Goal: Task Accomplishment & Management: Use online tool/utility

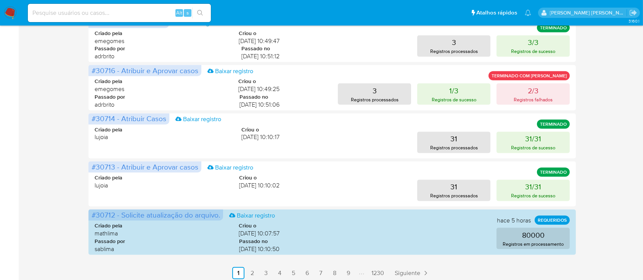
scroll to position [403, 0]
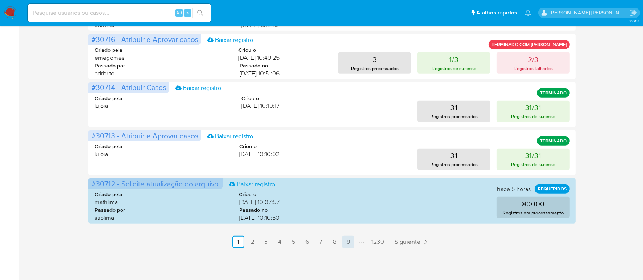
click at [351, 243] on link "9" at bounding box center [348, 242] width 12 height 12
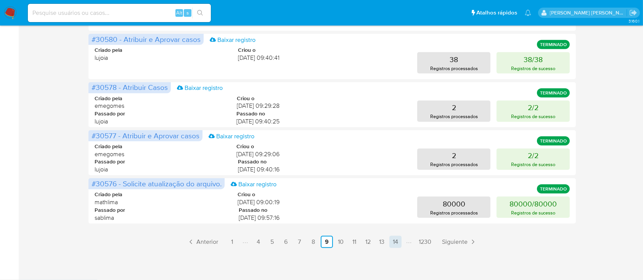
click at [392, 241] on link "14" at bounding box center [396, 242] width 12 height 12
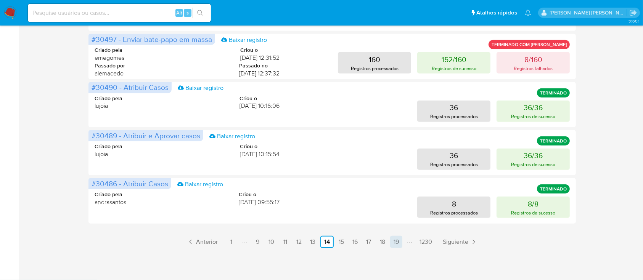
click at [397, 243] on link "19" at bounding box center [396, 242] width 12 height 12
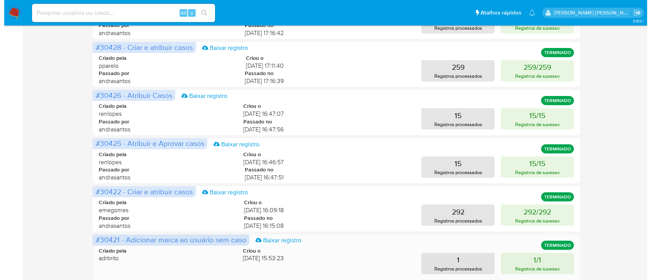
scroll to position [199, 0]
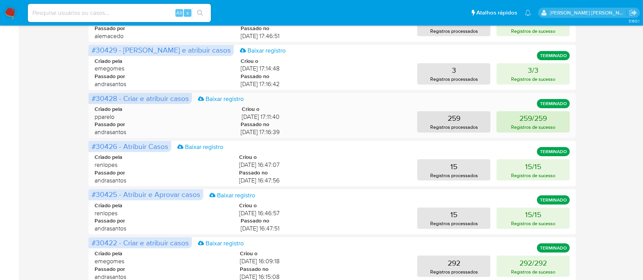
click at [527, 122] on p "259/259" at bounding box center [533, 118] width 27 height 11
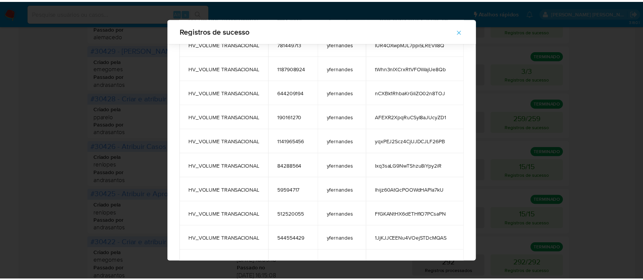
scroll to position [6137, 0]
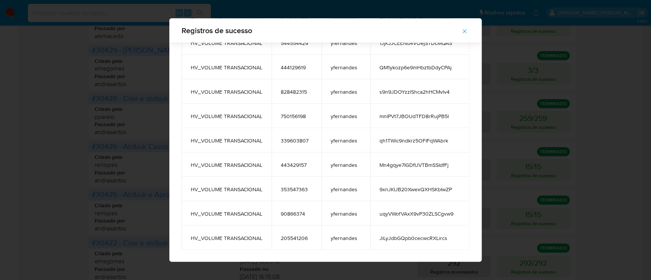
drag, startPoint x: 186, startPoint y: 81, endPoint x: 450, endPoint y: 239, distance: 307.9
click at [467, 31] on icon "button" at bounding box center [465, 31] width 4 height 4
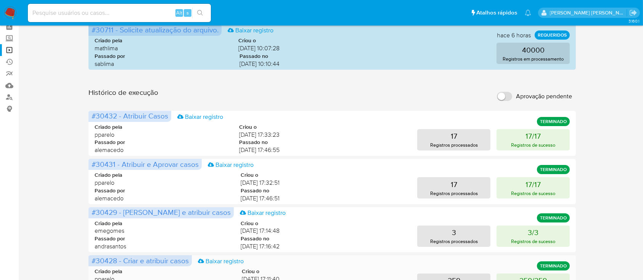
scroll to position [0, 0]
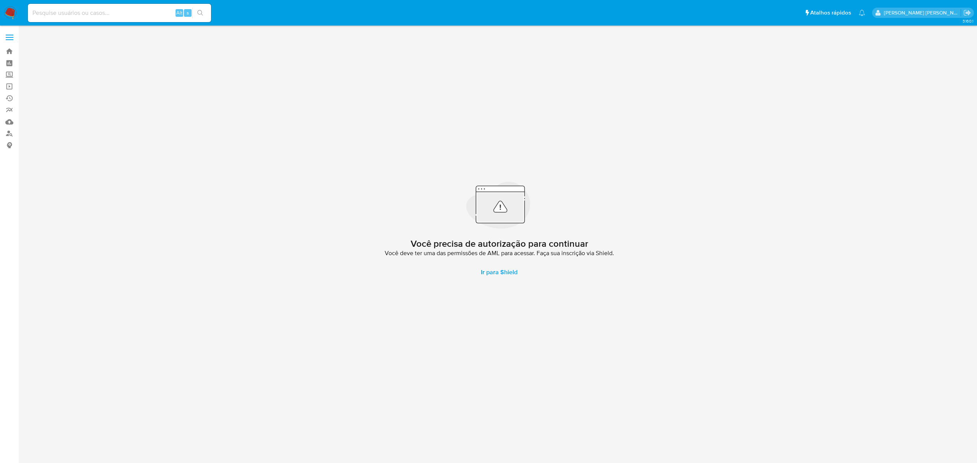
click at [72, 7] on div "Alt s" at bounding box center [119, 13] width 183 height 18
click at [70, 13] on input at bounding box center [119, 13] width 183 height 10
paste input "ryQ2CoSUNA7TLRj4xJFHOx68"
type input "ryQ2CoSUNA7TLRj4xJFHOx68"
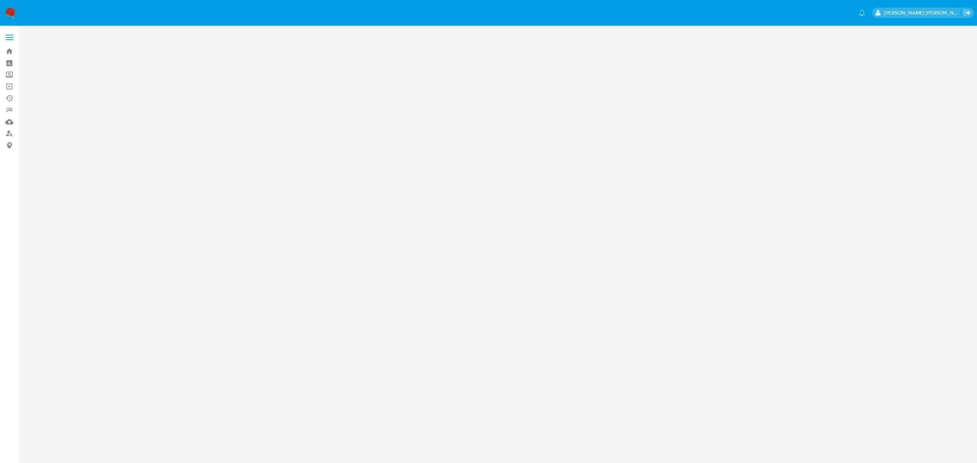
click at [11, 38] on label at bounding box center [9, 37] width 19 height 16
click at [0, 0] on input "checkbox" at bounding box center [0, 0] width 0 height 0
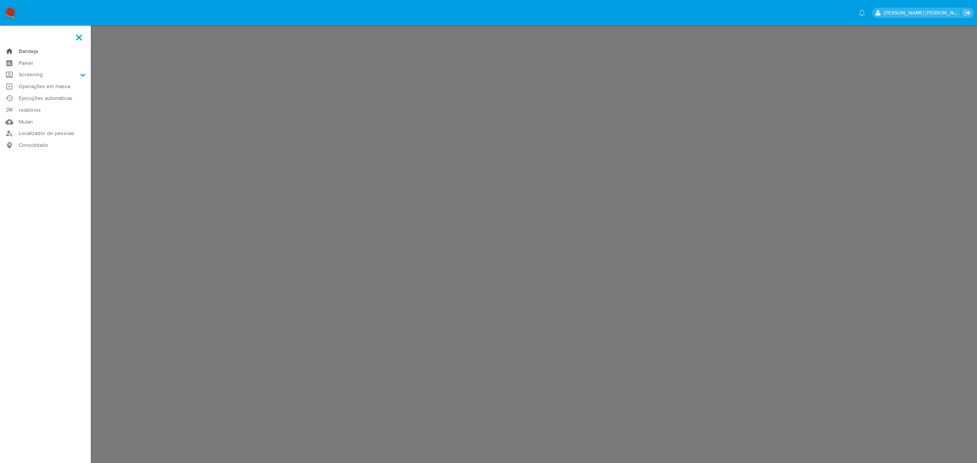
click at [31, 50] on link "Bandeja" at bounding box center [45, 51] width 91 height 12
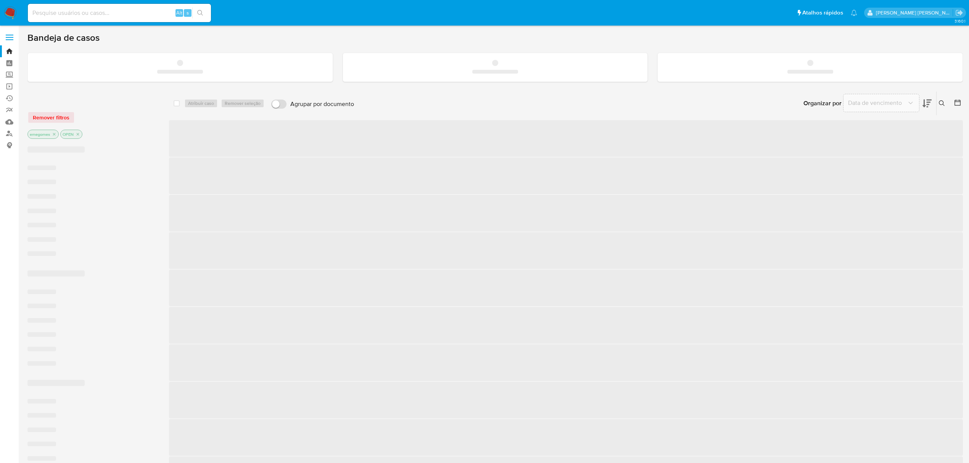
click at [85, 14] on input at bounding box center [119, 13] width 183 height 10
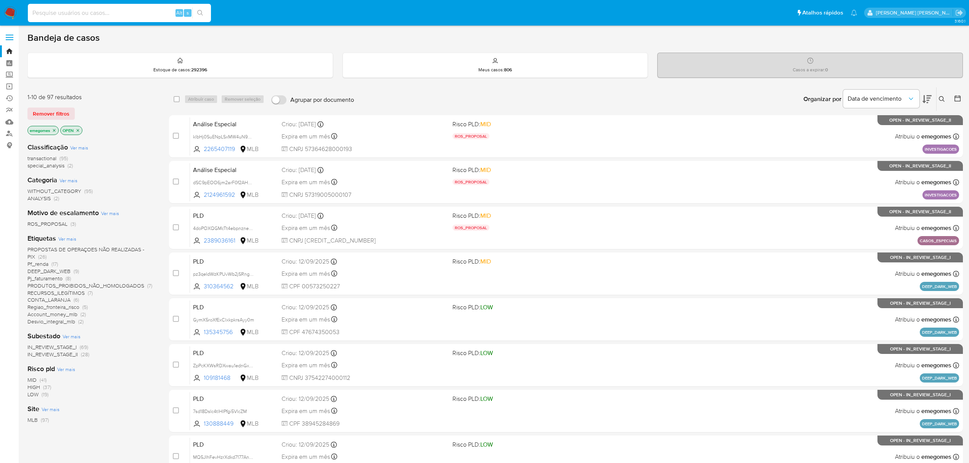
paste input "ryQ2CoSUNA7TLRj4xJFHOx68"
type input "ryQ2CoSUNA7TLRj4xJFHOx68"
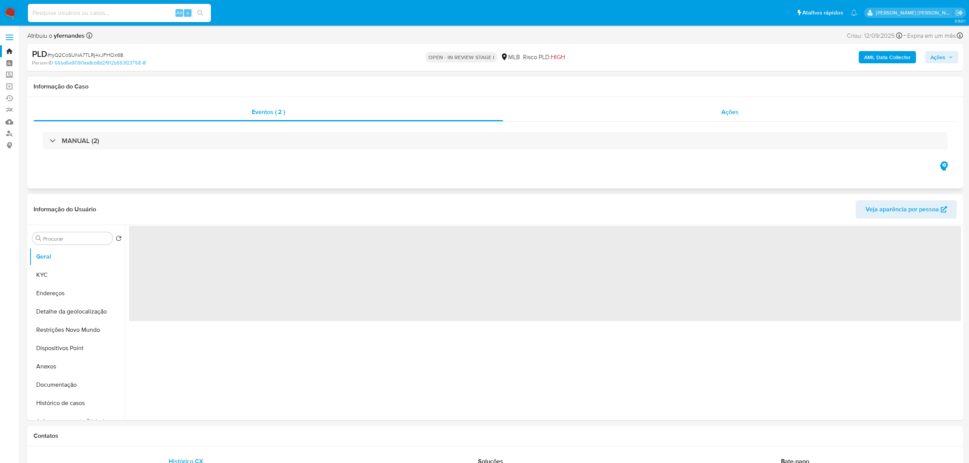
click at [725, 111] on span "Ações" at bounding box center [730, 112] width 17 height 9
select select "10"
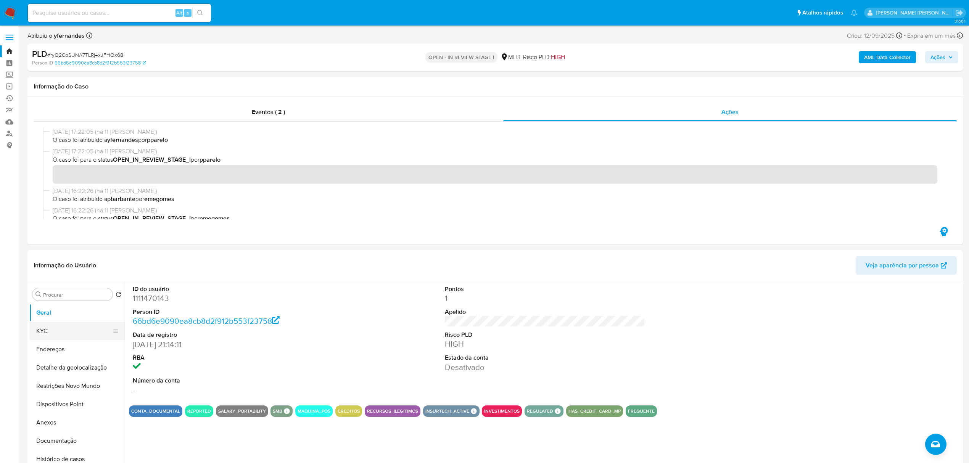
click at [48, 330] on button "KYC" at bounding box center [73, 331] width 89 height 18
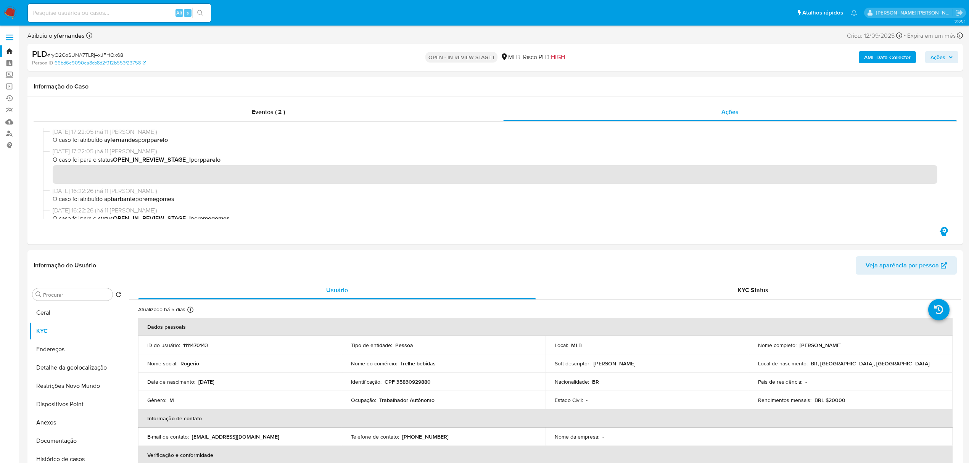
click at [125, 11] on input at bounding box center [119, 13] width 183 height 10
paste input "gCezYlfOkB7pYCGxs6nPqVw7"
type input "gCezYlfOkB7pYCGxs6nPqVw7"
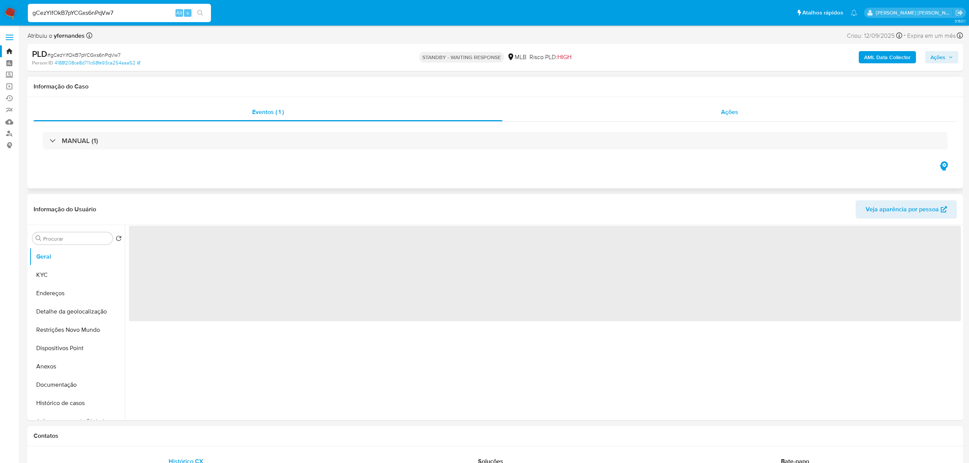
select select "10"
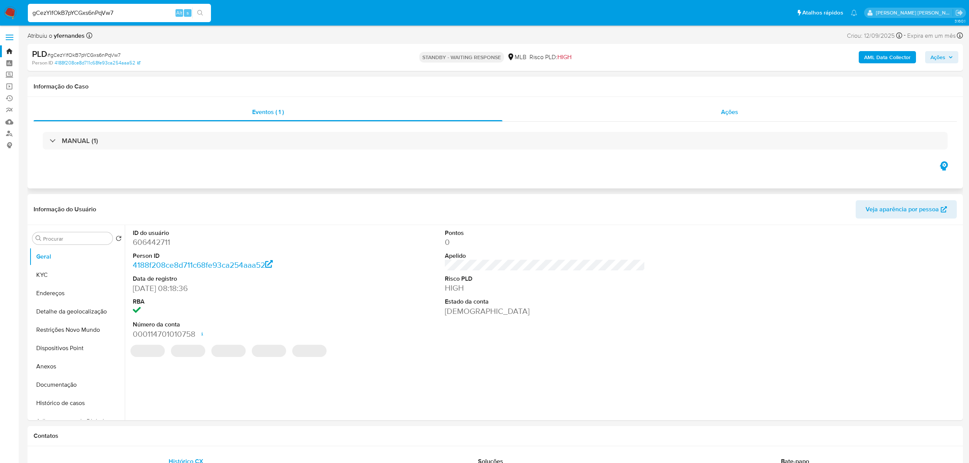
click at [724, 109] on span "Ações" at bounding box center [729, 112] width 17 height 9
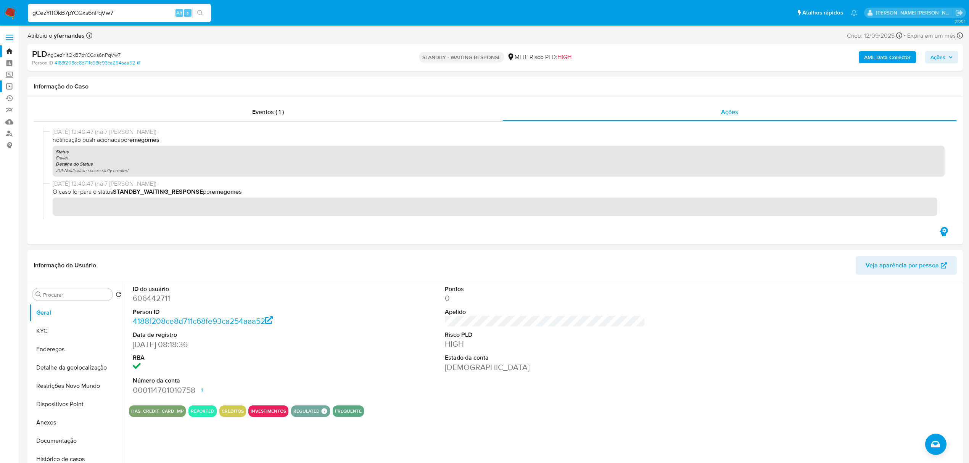
click at [11, 85] on link "Operações em massa" at bounding box center [45, 87] width 91 height 12
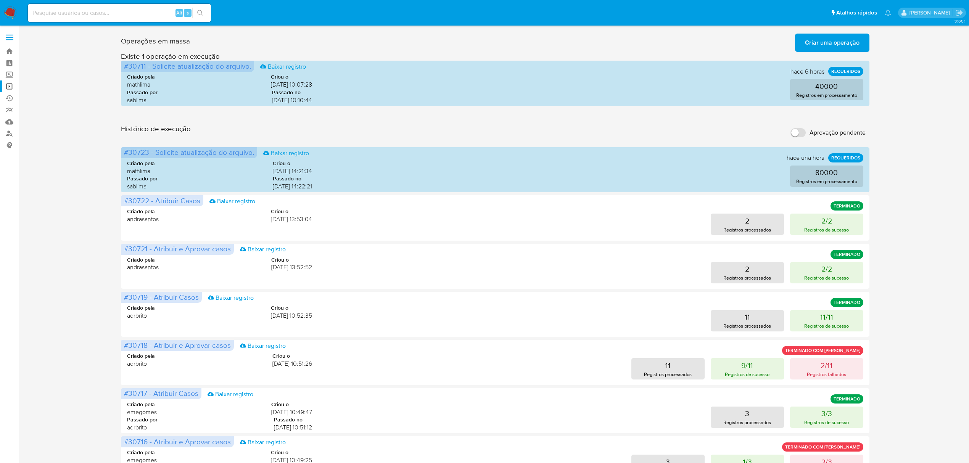
click at [829, 43] on span "Criar uma operação" at bounding box center [832, 42] width 55 height 17
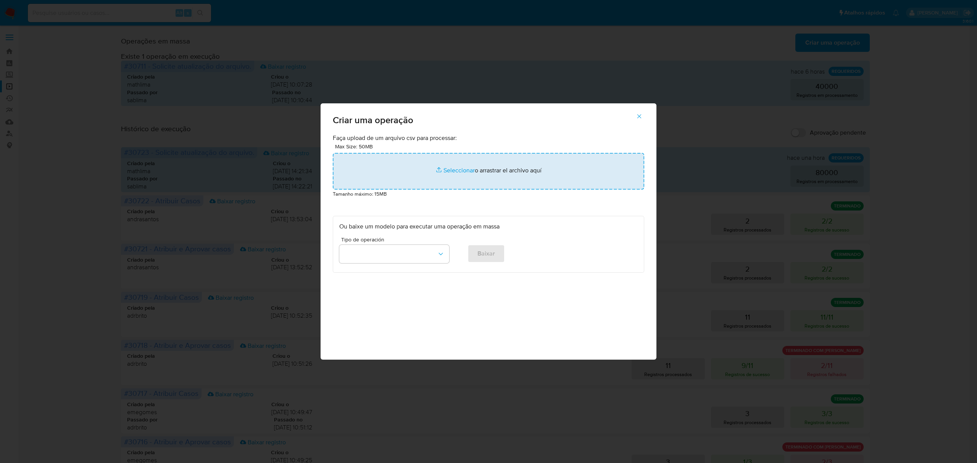
click at [458, 170] on input "file" at bounding box center [488, 171] width 311 height 37
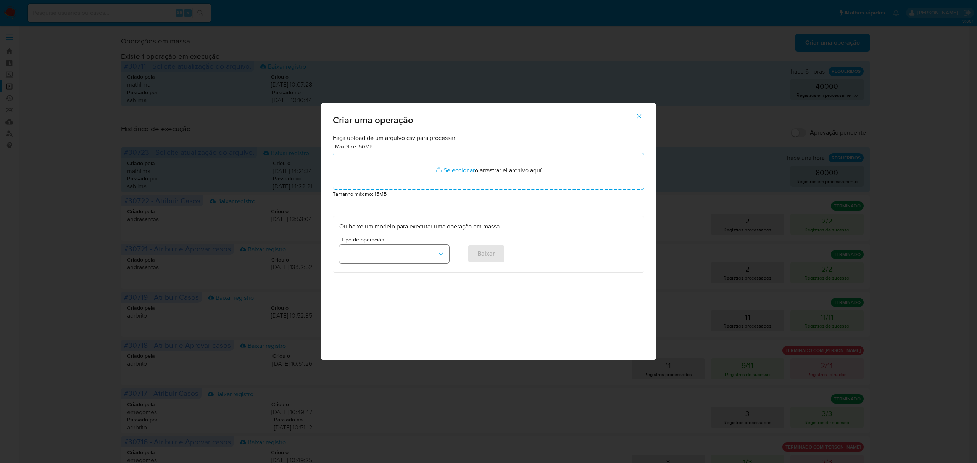
drag, startPoint x: 451, startPoint y: 256, endPoint x: 445, endPoint y: 254, distance: 6.9
click at [450, 256] on div "Tipo de operación Baixar" at bounding box center [488, 251] width 298 height 29
click at [444, 254] on icon "button" at bounding box center [441, 254] width 8 height 8
click at [388, 275] on div "Atribuir Casos" at bounding box center [392, 272] width 96 height 18
click at [495, 256] on button "Baixar" at bounding box center [485, 254] width 37 height 18
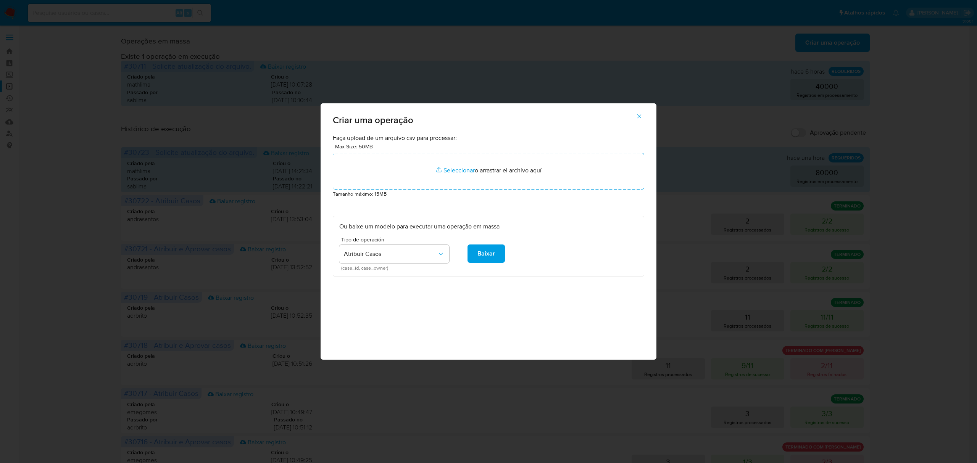
click at [636, 116] on icon "button" at bounding box center [639, 116] width 7 height 7
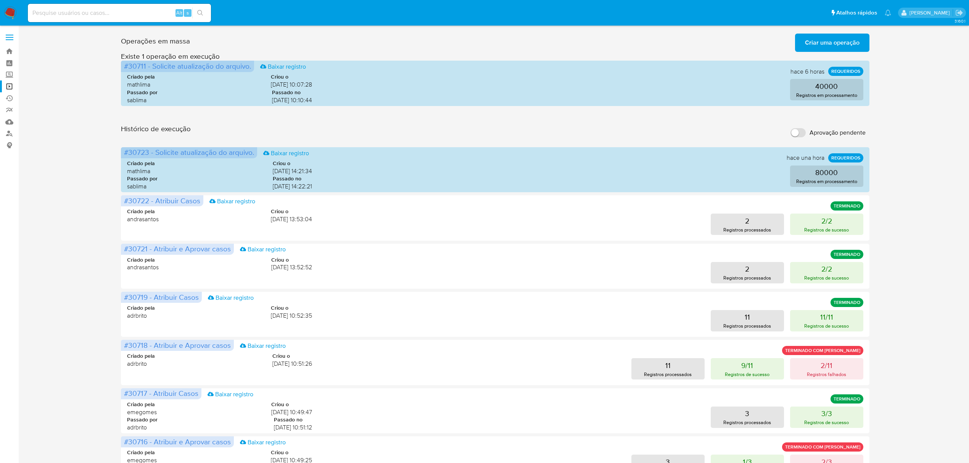
click at [837, 45] on span "Criar uma operação" at bounding box center [832, 42] width 55 height 17
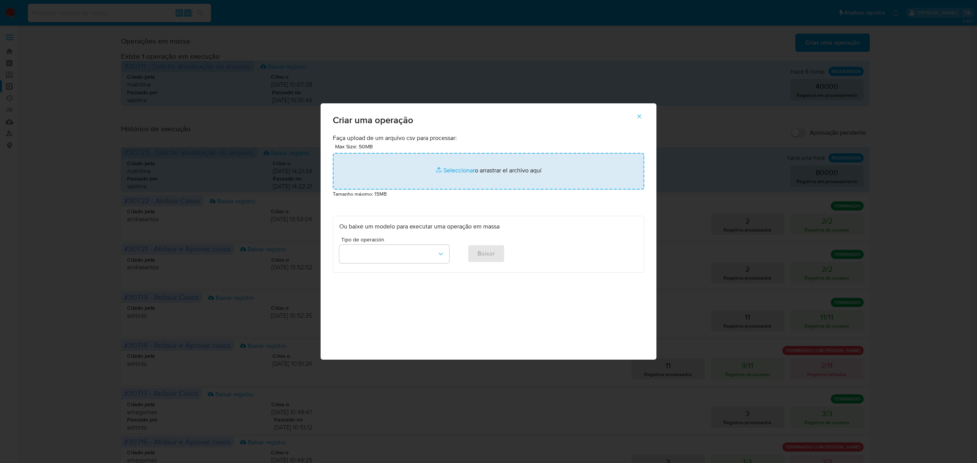
click at [461, 172] on input "file" at bounding box center [488, 171] width 311 height 37
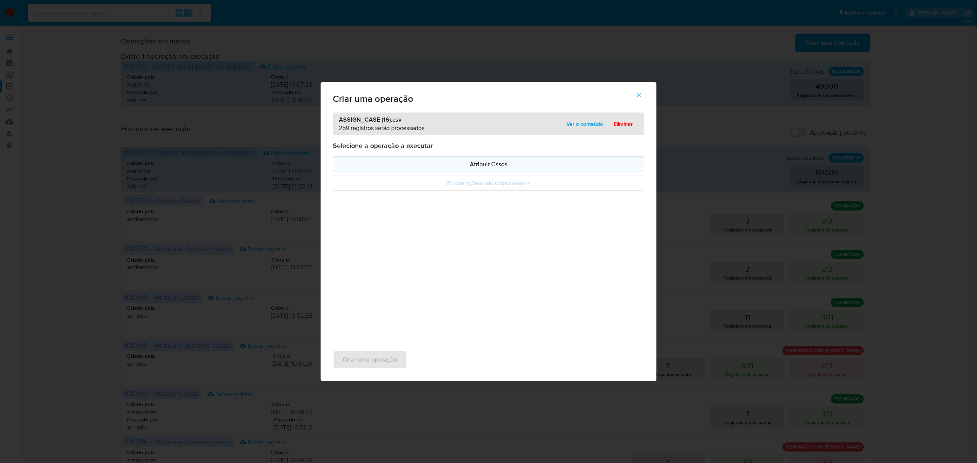
drag, startPoint x: 461, startPoint y: 172, endPoint x: 431, endPoint y: 167, distance: 31.1
click at [431, 167] on p "Atribuir Casos" at bounding box center [488, 164] width 298 height 9
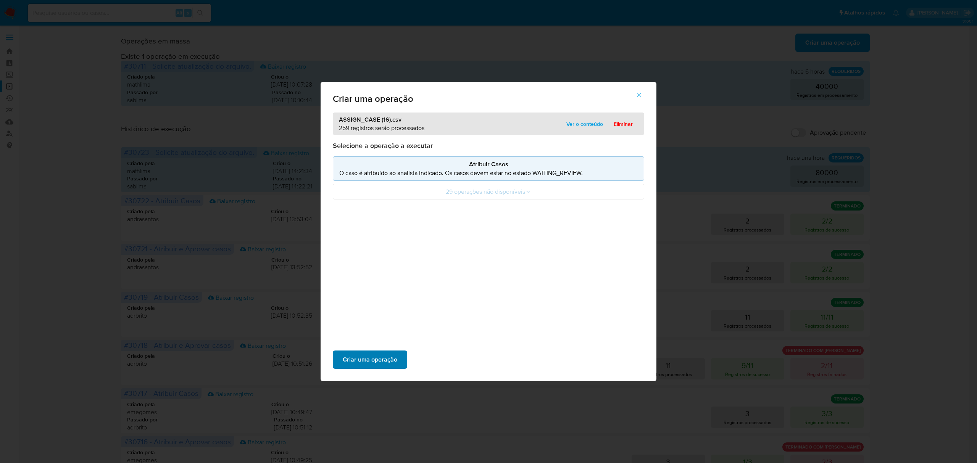
click at [367, 358] on span "Criar uma operação" at bounding box center [370, 359] width 55 height 17
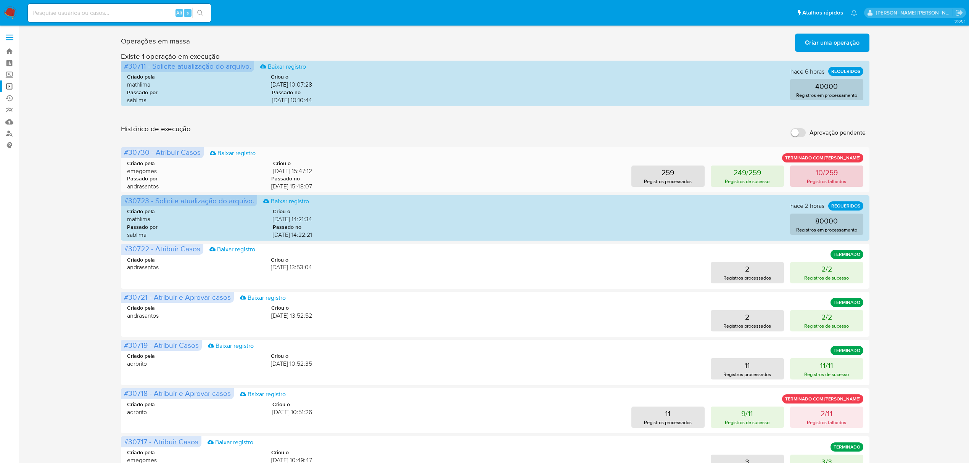
click at [848, 180] on button "10/259 Registros falhados" at bounding box center [826, 176] width 73 height 21
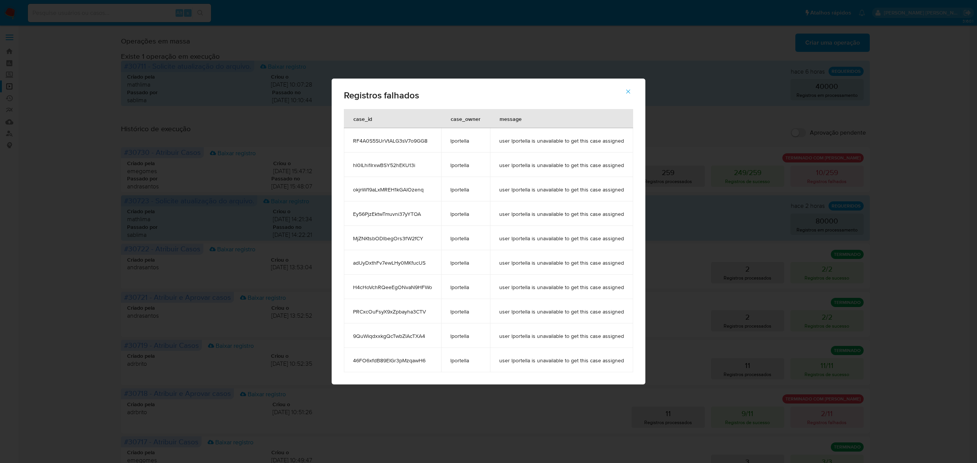
drag, startPoint x: 434, startPoint y: 142, endPoint x: 354, endPoint y: 142, distance: 79.4
click at [354, 142] on td "RF4A0S5SUrVtALG3sV7o9GG8" at bounding box center [392, 140] width 97 height 24
click at [625, 92] on icon "button" at bounding box center [628, 91] width 7 height 7
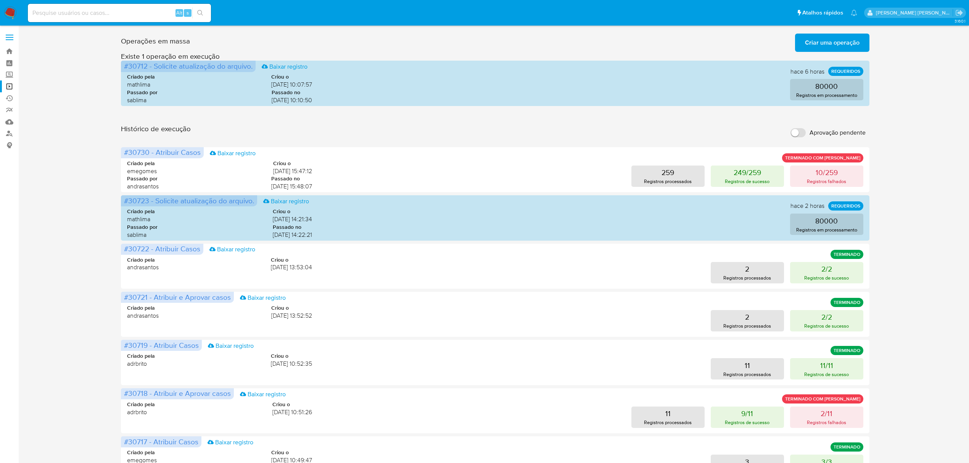
click at [145, 14] on input at bounding box center [119, 13] width 183 height 10
paste input "JPSZBSXUJtCkEeu9HTXT14KK"
type input "JPSZBSXUJtCkEeu9HTXT14KK"
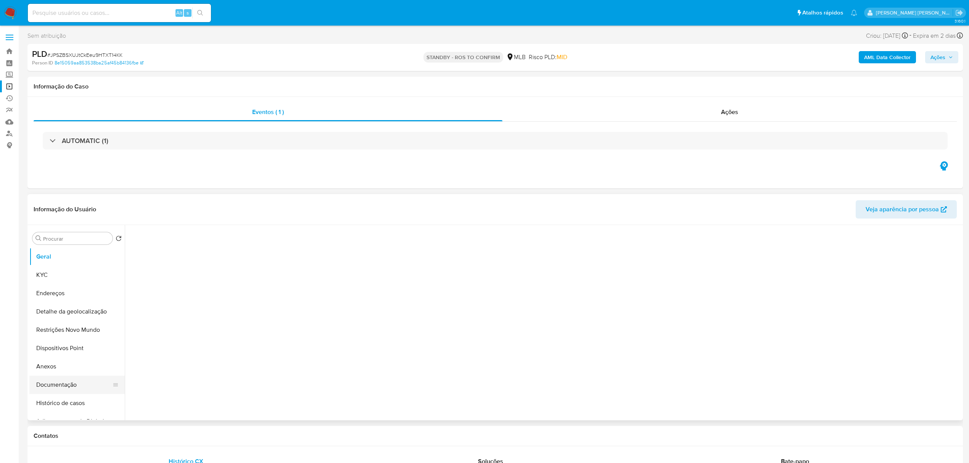
select select "10"
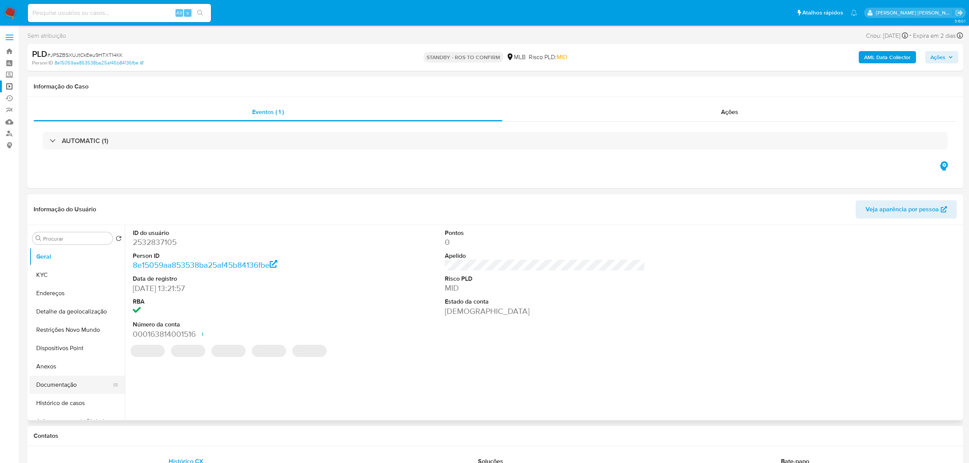
click at [53, 385] on button "Documentação" at bounding box center [73, 385] width 89 height 18
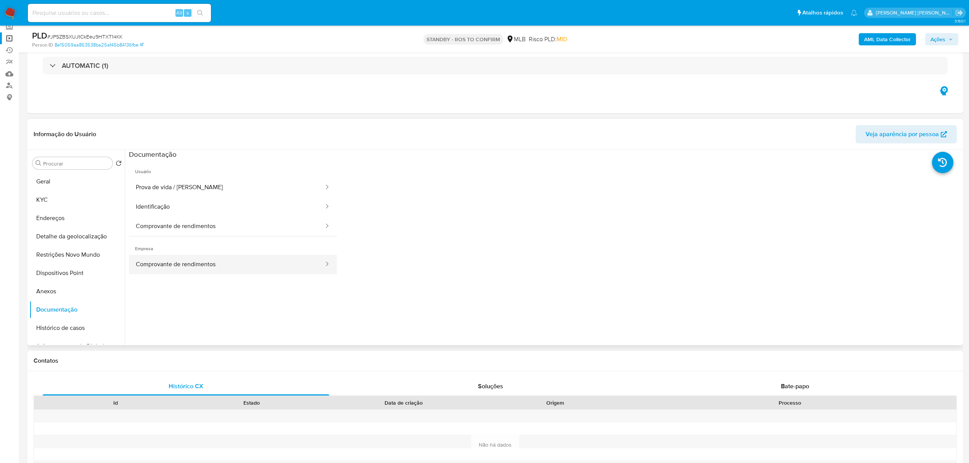
scroll to position [51, 0]
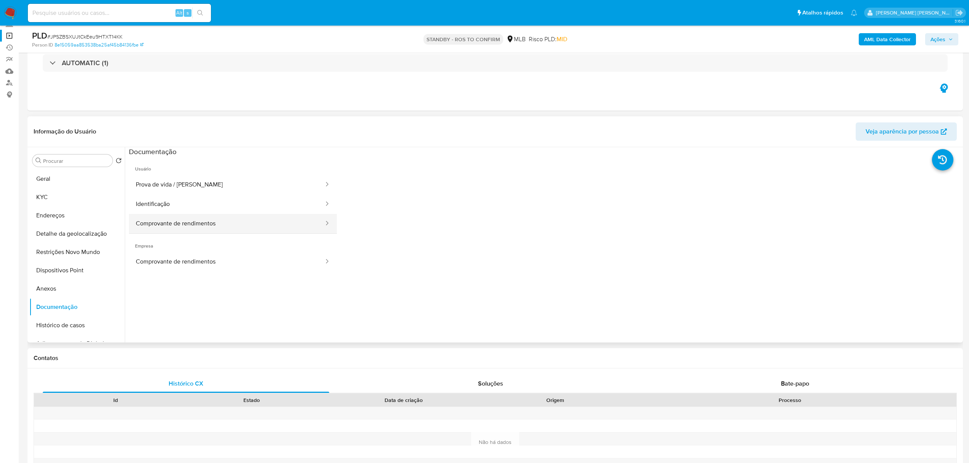
click at [224, 219] on button "Comprovante de rendimentos" at bounding box center [227, 223] width 196 height 19
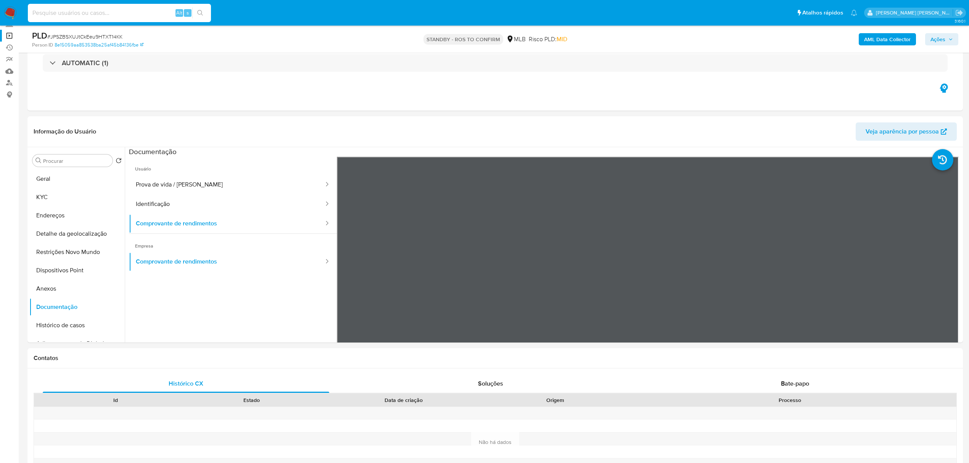
click at [131, 13] on input at bounding box center [119, 13] width 183 height 10
paste input "1DjgiLY1XmvQHpge9kWCu3Vr"
type input "1DjgiLY1XmvQHpge9kWCu3Vr"
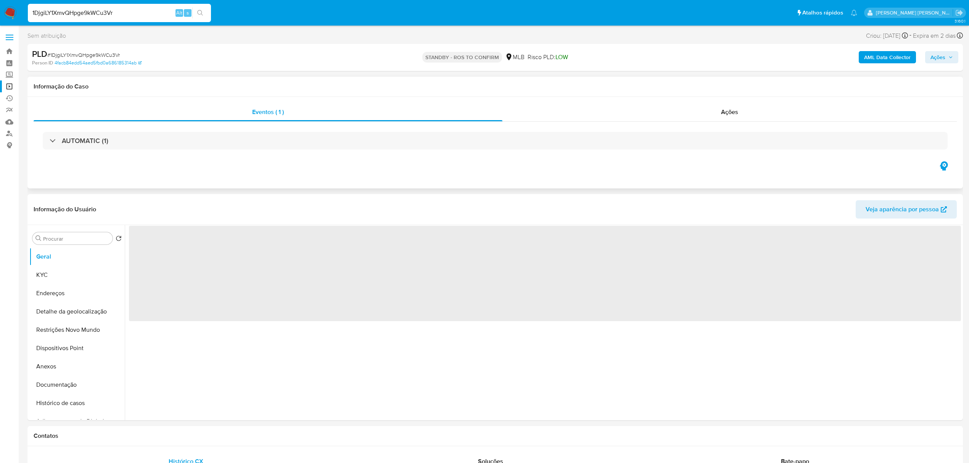
select select "10"
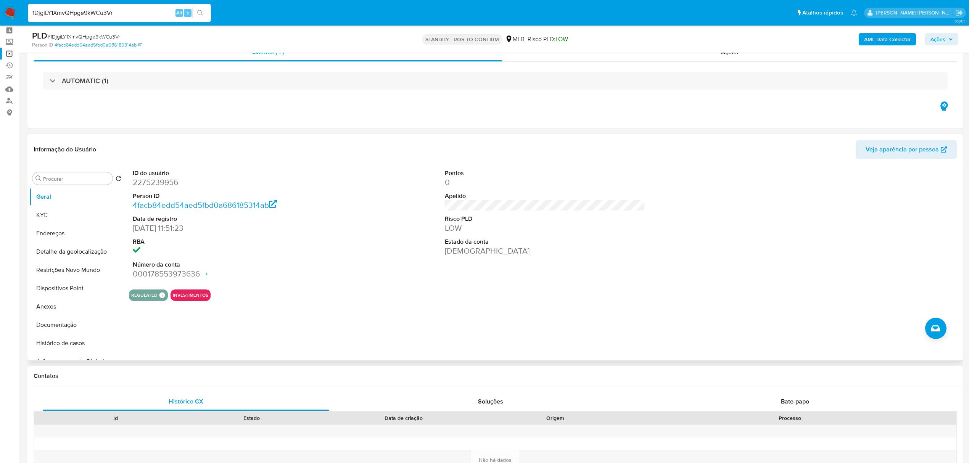
scroll to position [51, 0]
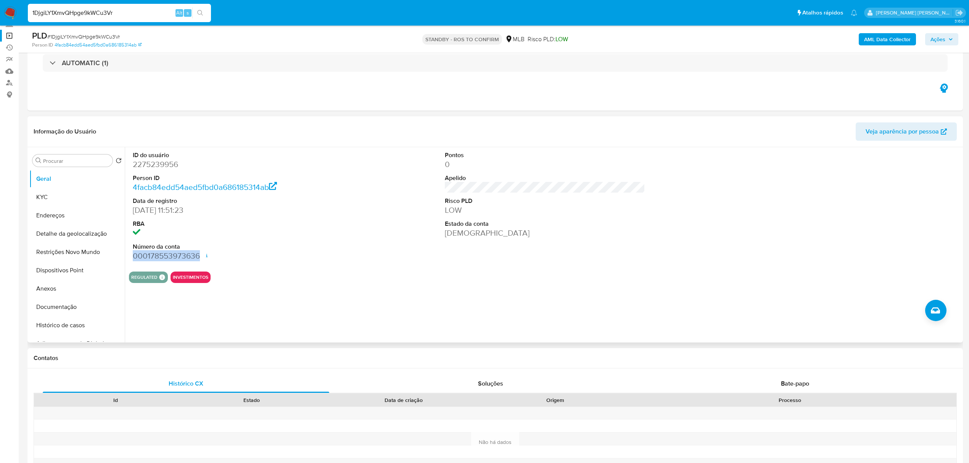
drag, startPoint x: 198, startPoint y: 256, endPoint x: 148, endPoint y: 256, distance: 49.2
click at [137, 256] on dd "000178553973636 Data de abertura 26/07/2025 14:12 Status ACTIVE" at bounding box center [233, 256] width 200 height 11
click at [138, 255] on dd "000178553973636 Data de abertura 26/07/2025 14:12 Status ACTIVE" at bounding box center [233, 256] width 200 height 11
drag, startPoint x: 133, startPoint y: 255, endPoint x: 196, endPoint y: 256, distance: 63.0
click at [196, 256] on dd "000178553973636 Data de abertura 26/07/2025 14:12 Status ACTIVE" at bounding box center [233, 256] width 200 height 11
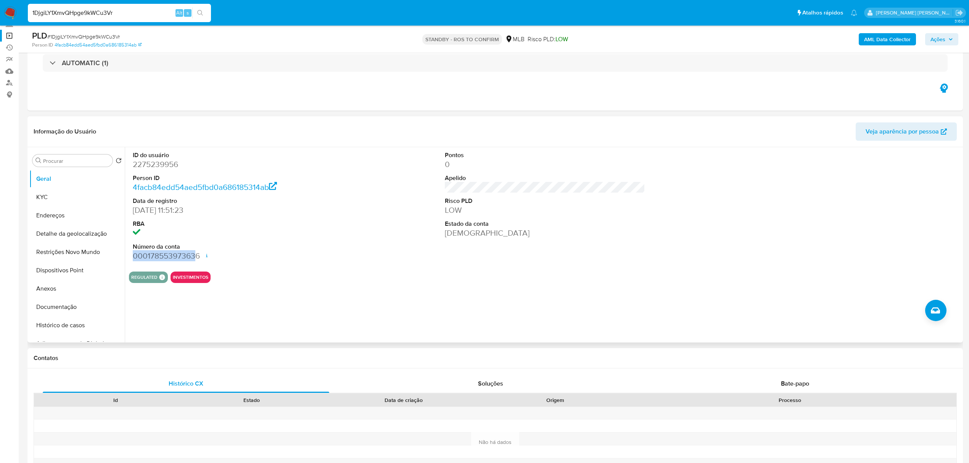
click at [193, 256] on dd "000178553973636 Data de abertura 26/07/2025 14:12 Status ACTIVE" at bounding box center [233, 256] width 200 height 11
drag, startPoint x: 199, startPoint y: 255, endPoint x: 195, endPoint y: 256, distance: 3.8
click at [199, 256] on dd "000178553973636 Data de abertura 26/07/2025 14:12 Status ACTIVE" at bounding box center [233, 256] width 200 height 11
drag, startPoint x: 147, startPoint y: 255, endPoint x: 200, endPoint y: 257, distance: 53.1
click at [200, 257] on dd "000178553973636 Data de abertura 26/07/2025 14:12 Status ACTIVE" at bounding box center [233, 256] width 200 height 11
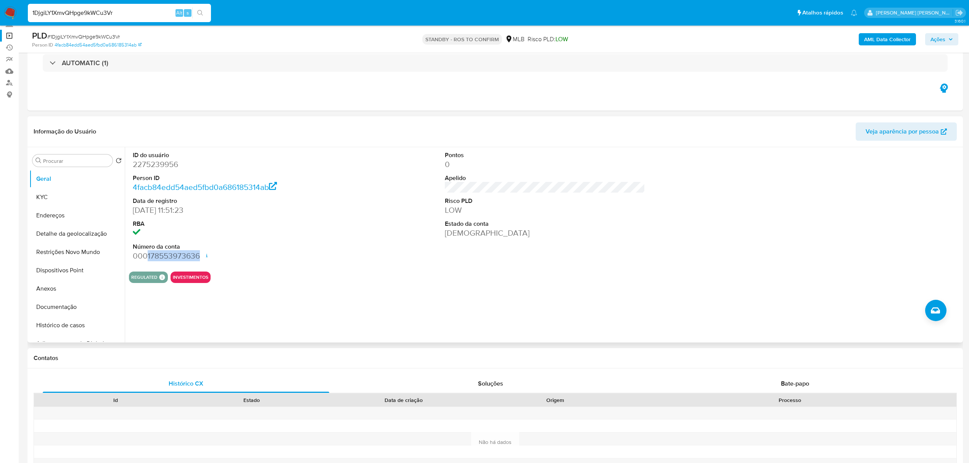
copy dd "178553973636"
click at [178, 258] on dd "000178553973636 Data de abertura 26/07/2025 14:12 Status ACTIVE" at bounding box center [233, 256] width 200 height 11
click at [196, 256] on dd "000178553973636 Data de abertura 26/07/2025 14:12 Status ACTIVE" at bounding box center [233, 256] width 200 height 11
drag, startPoint x: 198, startPoint y: 255, endPoint x: 151, endPoint y: 255, distance: 47.3
click at [151, 255] on dd "000178553973636 Data de abertura 26/07/2025 14:12 Status ACTIVE" at bounding box center [233, 256] width 200 height 11
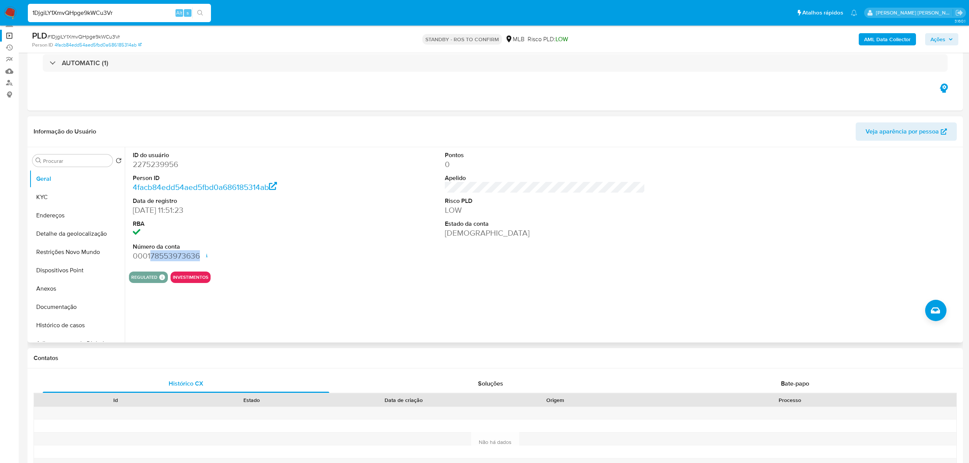
copy dd "78553973636"
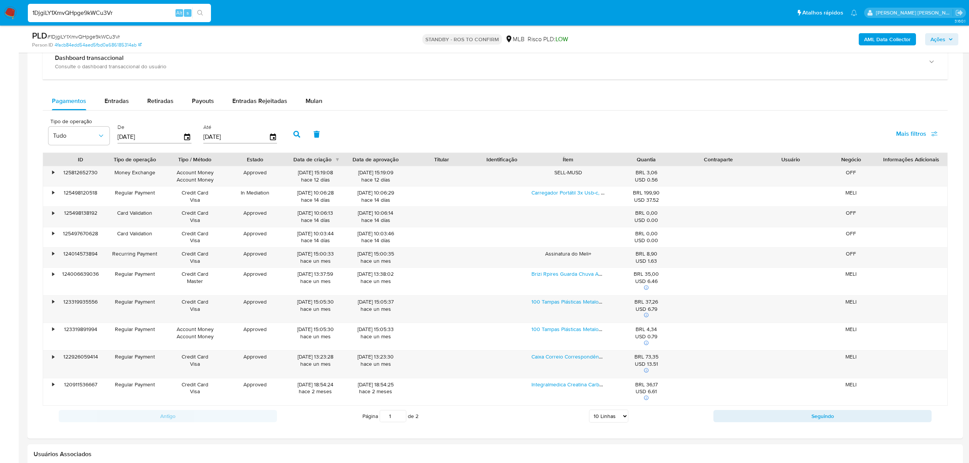
scroll to position [733, 0]
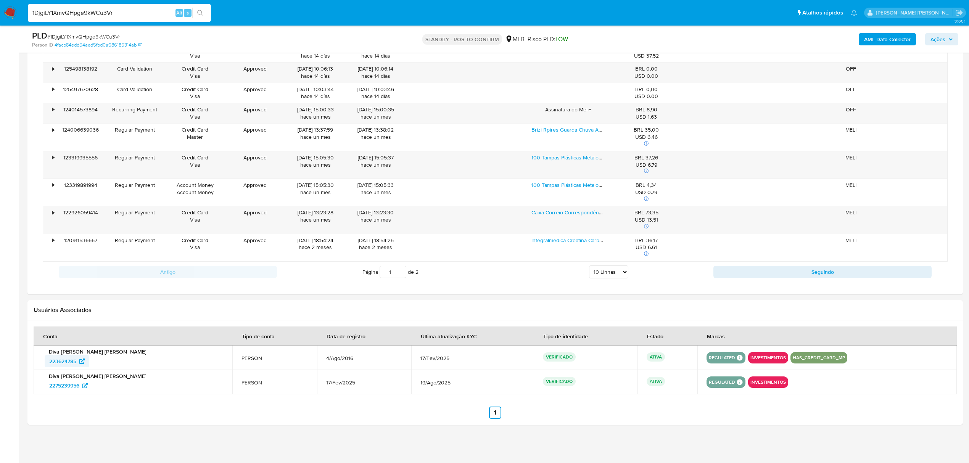
click at [63, 359] on span "223624785" at bounding box center [62, 361] width 27 height 12
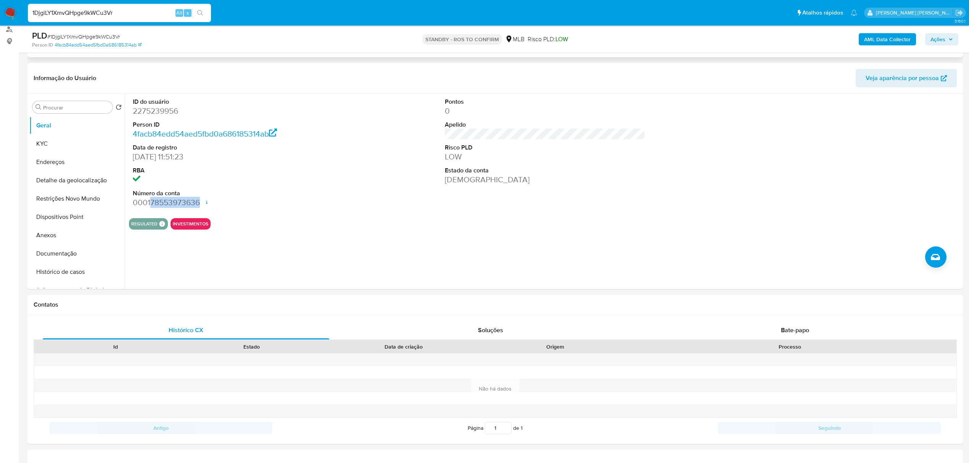
scroll to position [0, 0]
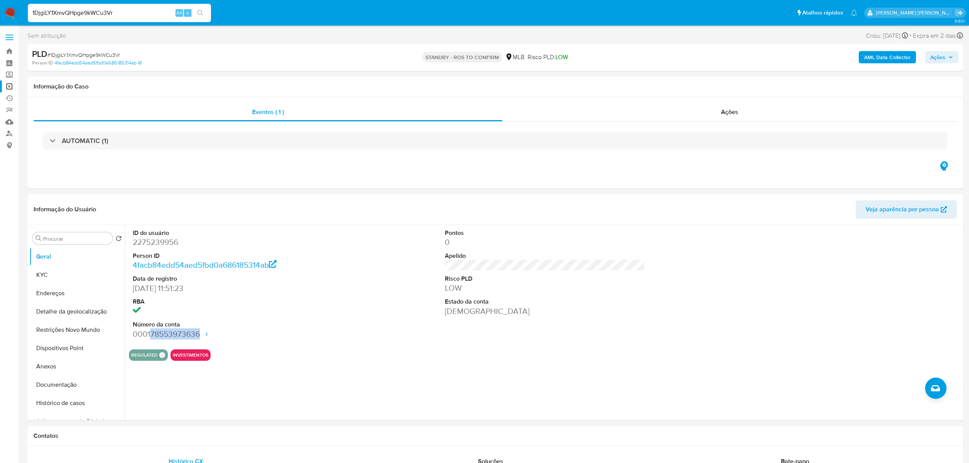
click at [10, 84] on link "Operações em massa" at bounding box center [45, 87] width 91 height 12
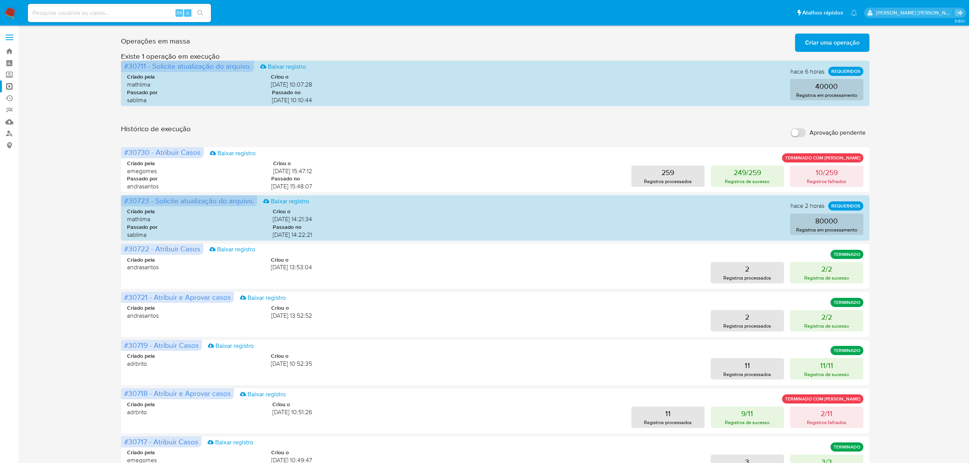
click at [104, 20] on div "Alt s" at bounding box center [119, 13] width 183 height 18
click at [105, 11] on input at bounding box center [119, 13] width 183 height 10
paste input "RF4A0S5SUrVtALG3sV7o9GG8"
type input "RF4A0S5SUrVtALG3sV7o9GG8"
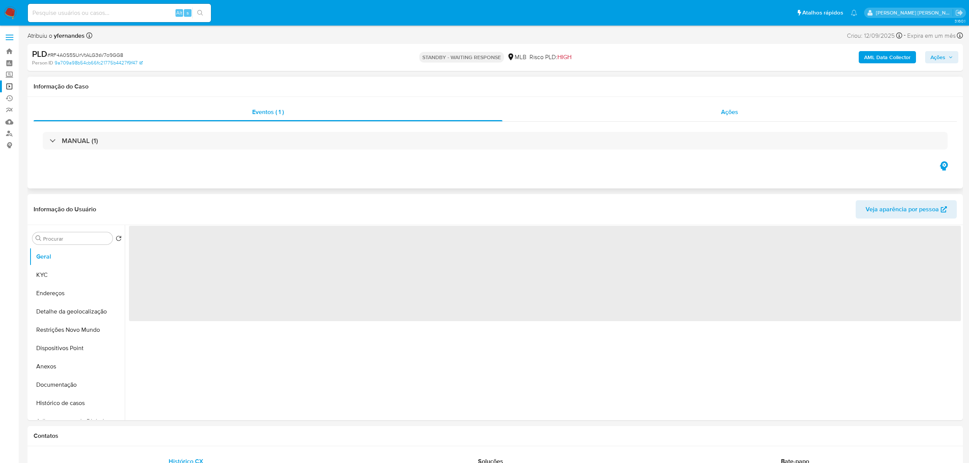
select select "10"
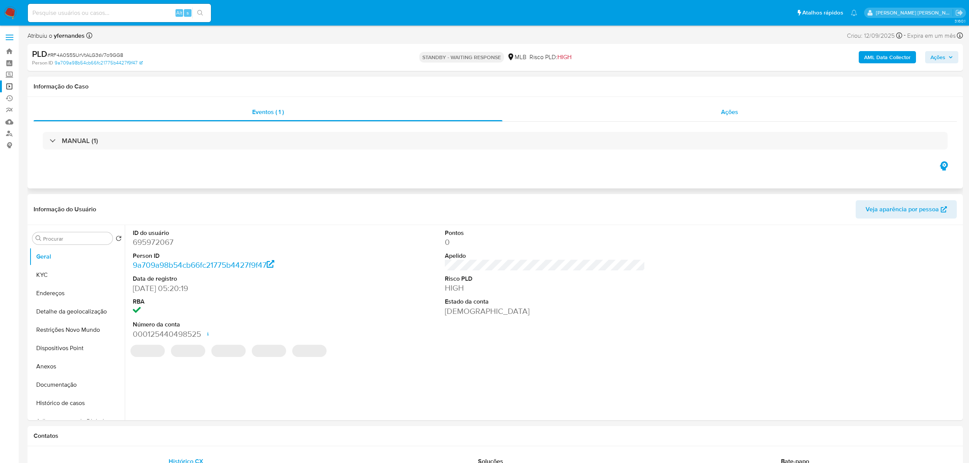
click at [729, 112] on span "Ações" at bounding box center [729, 112] width 17 height 9
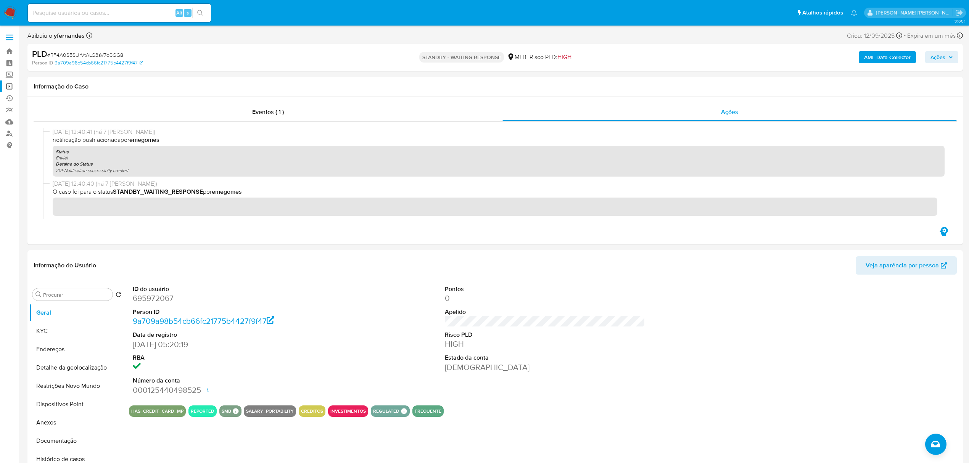
click at [386, 59] on div "STANDBY - WAITING RESPONSE MLB Risco PLD: HIGH" at bounding box center [495, 57] width 307 height 18
click at [90, 10] on input at bounding box center [119, 13] width 183 height 10
paste input "RF4A0S5SUrVtALG3sV7o9GG8"
type input "RF4A0S5SUrVtALG3sV7o9GG8"
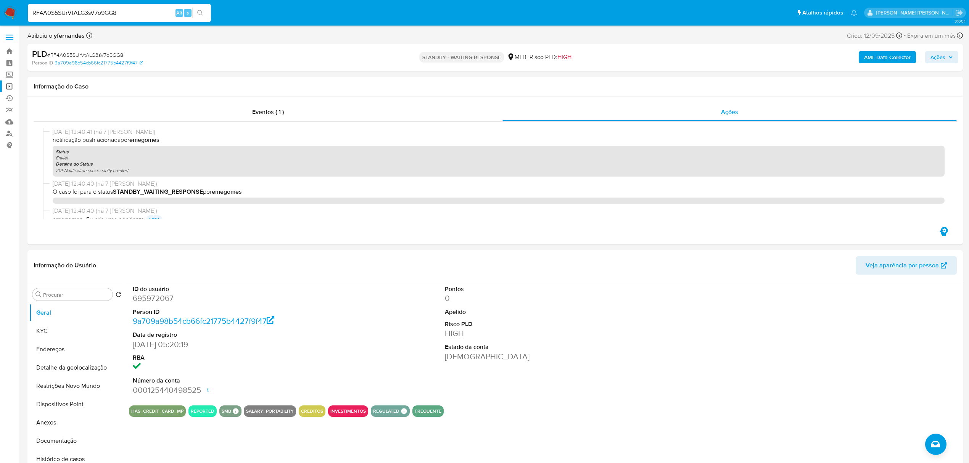
select select "10"
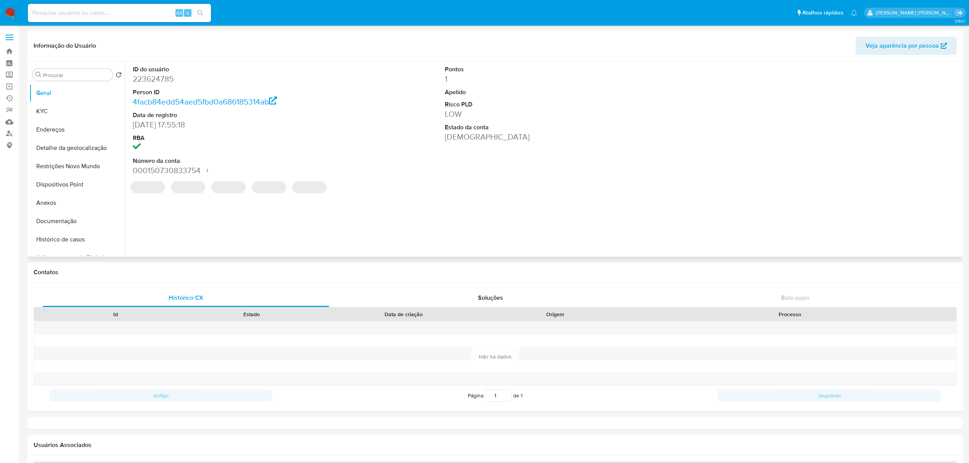
select select "10"
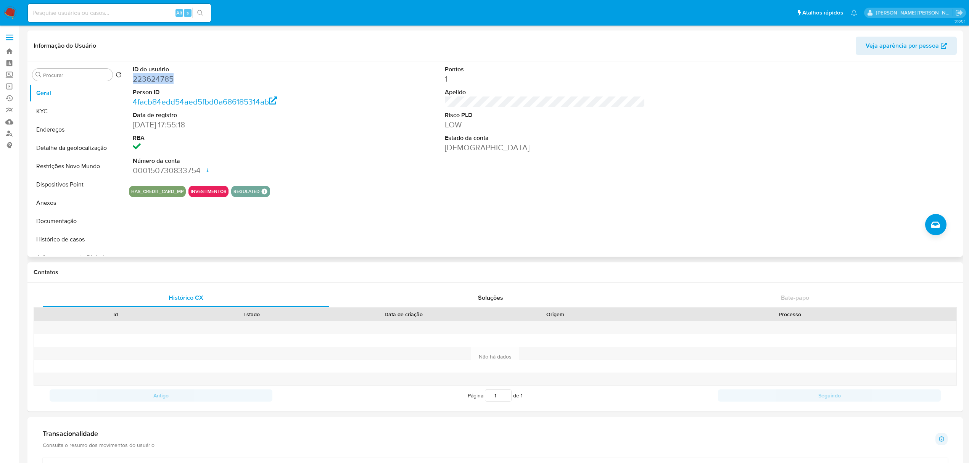
drag, startPoint x: 179, startPoint y: 76, endPoint x: 134, endPoint y: 79, distance: 45.9
click at [134, 79] on dd "223624785" at bounding box center [233, 79] width 200 height 11
copy dd "223624785"
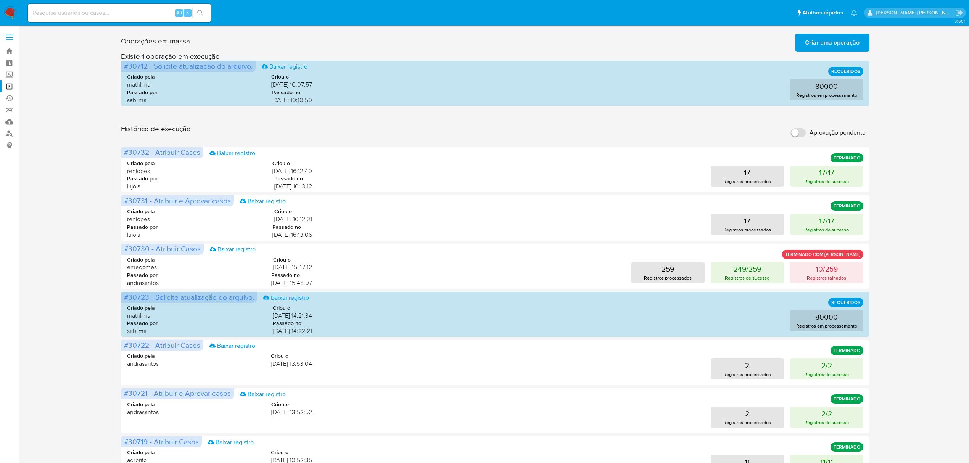
click at [854, 44] on span "Criar uma operação" at bounding box center [832, 42] width 55 height 17
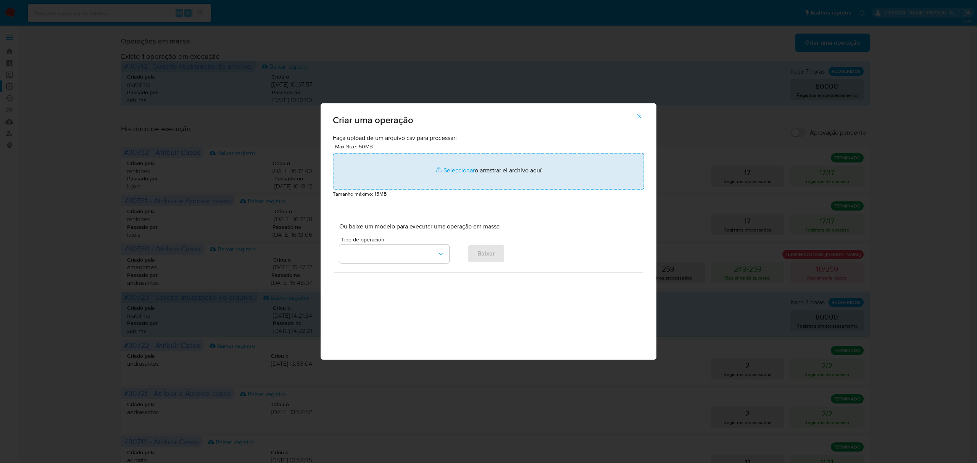
click at [461, 172] on input "file" at bounding box center [488, 171] width 311 height 37
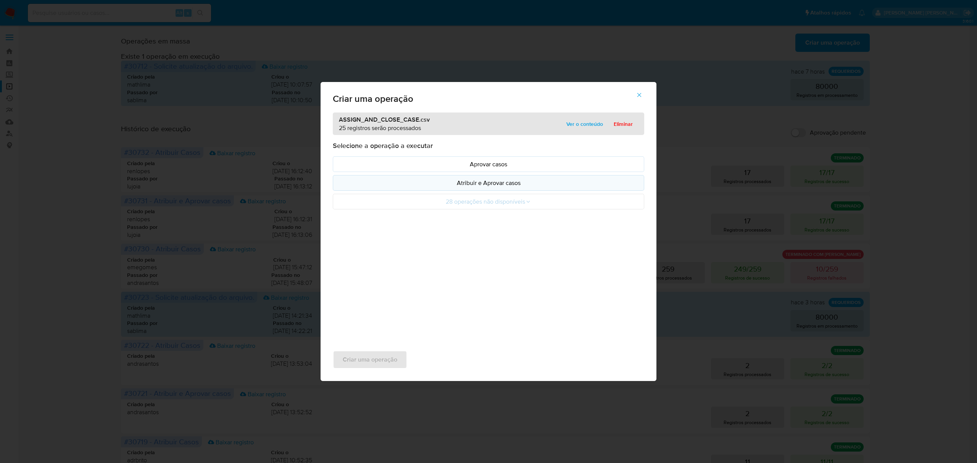
click at [452, 181] on p "Atribuir e Aprovar casos" at bounding box center [488, 183] width 298 height 9
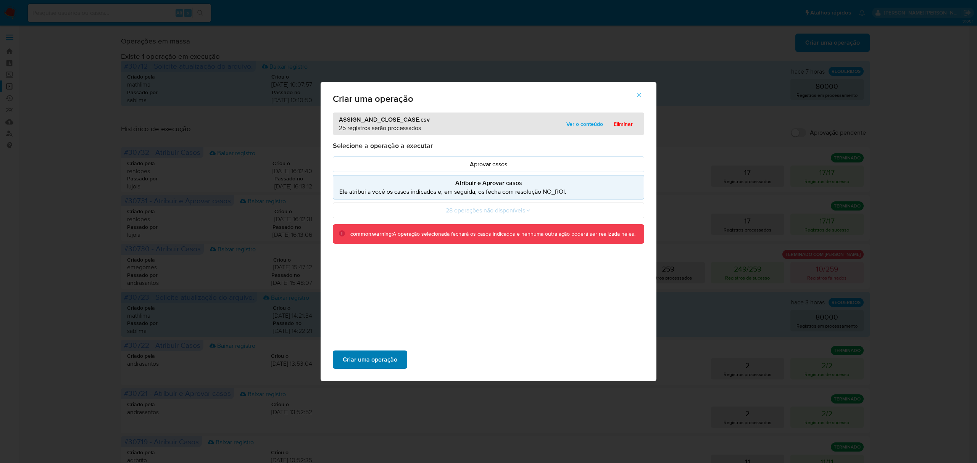
click at [382, 364] on span "Criar uma operação" at bounding box center [370, 359] width 55 height 17
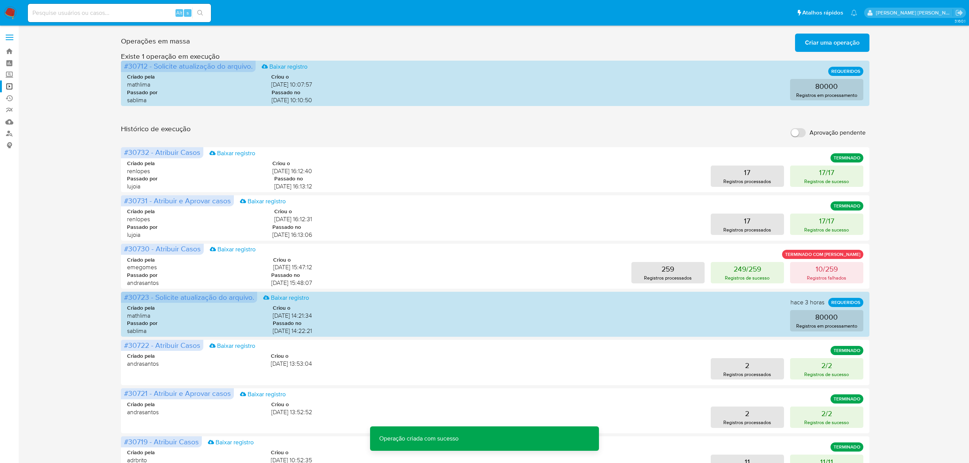
click at [835, 45] on span "Criar uma operação" at bounding box center [832, 42] width 55 height 17
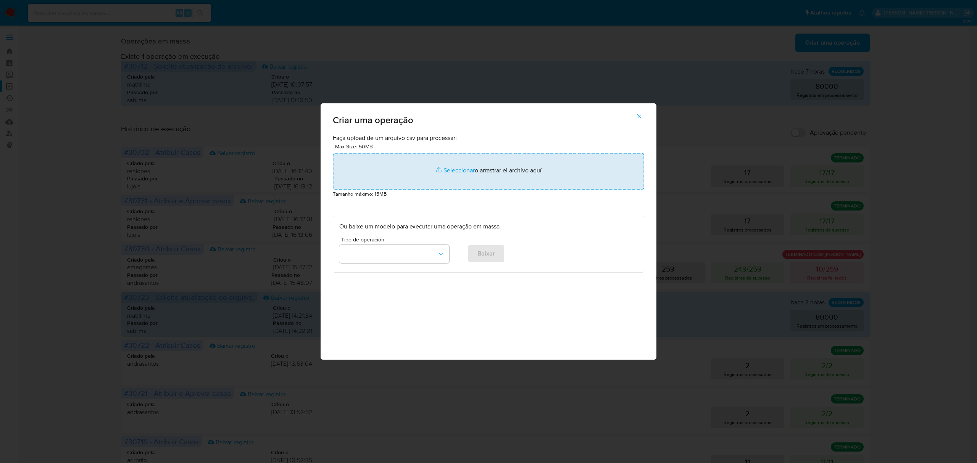
click at [464, 168] on input "file" at bounding box center [488, 171] width 311 height 37
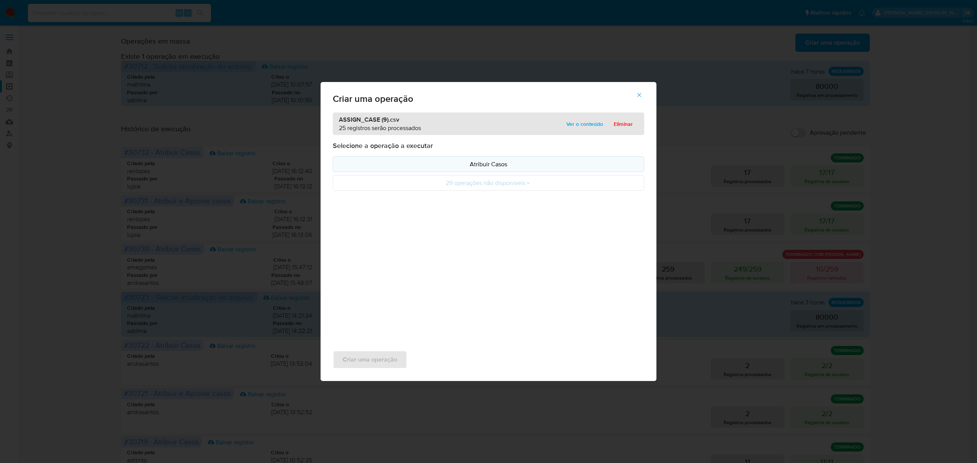
click at [451, 166] on p "Atribuir Casos" at bounding box center [488, 164] width 298 height 9
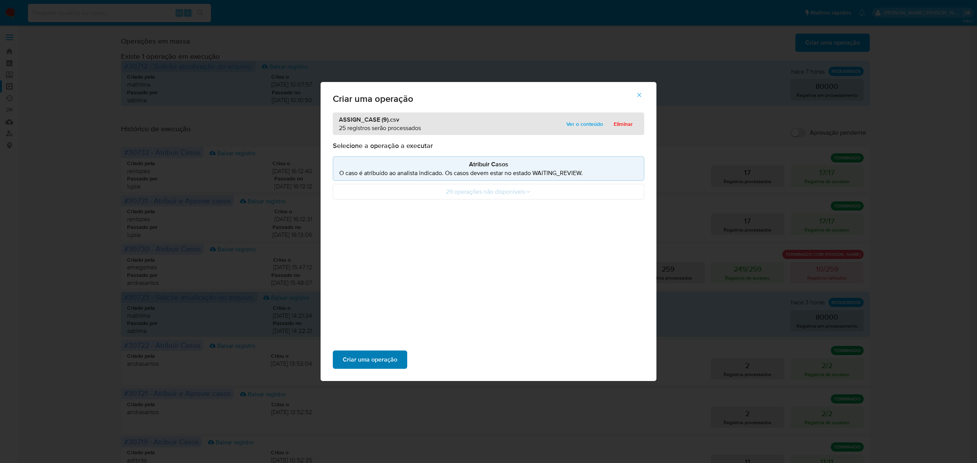
click at [379, 359] on span "Criar uma operação" at bounding box center [370, 359] width 55 height 17
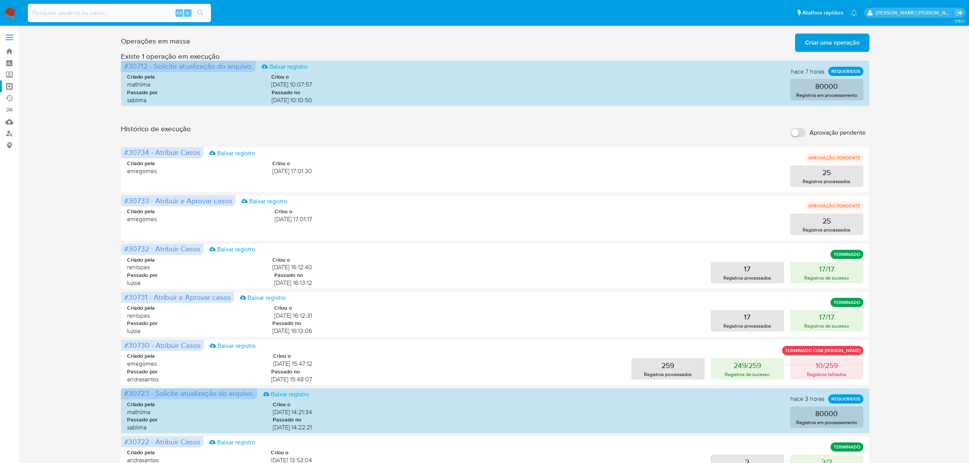
click at [124, 15] on input at bounding box center [119, 13] width 183 height 10
paste input "urz1bqyy4R6DRAdvqWEA5oat"
type input "urz1bqyy4R6DRAdvqWEA5oat"
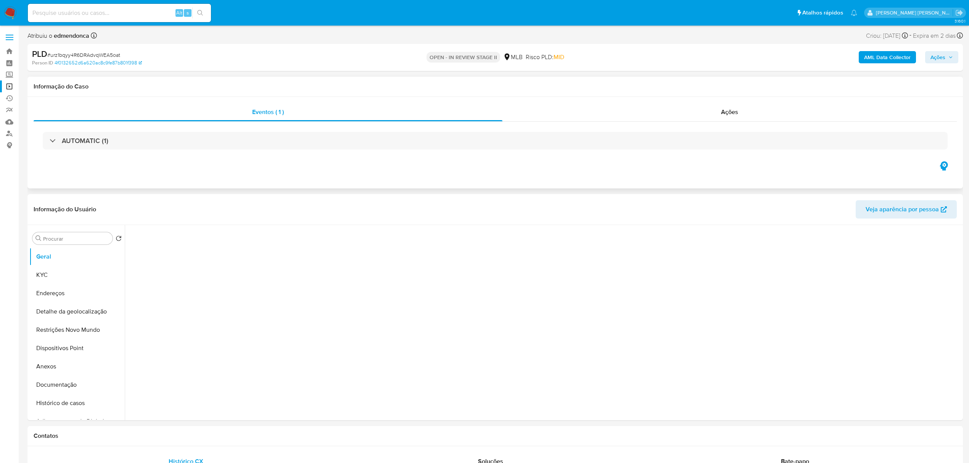
select select "10"
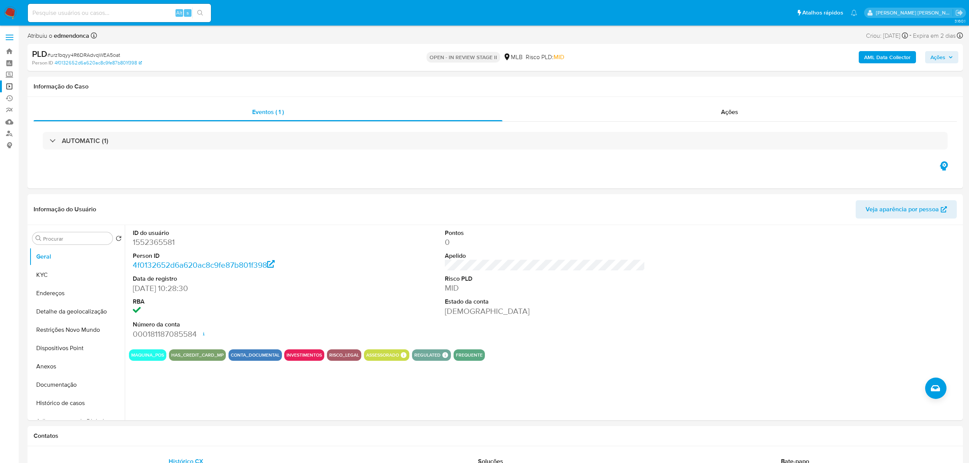
click at [8, 37] on span at bounding box center [10, 37] width 8 height 1
click at [0, 0] on input "checkbox" at bounding box center [0, 0] width 0 height 0
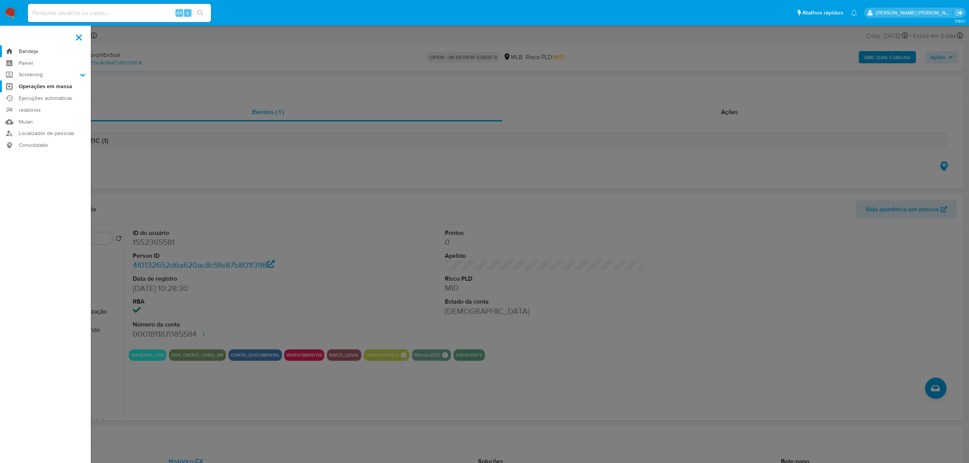
click at [22, 49] on link "Bandeja" at bounding box center [45, 51] width 91 height 12
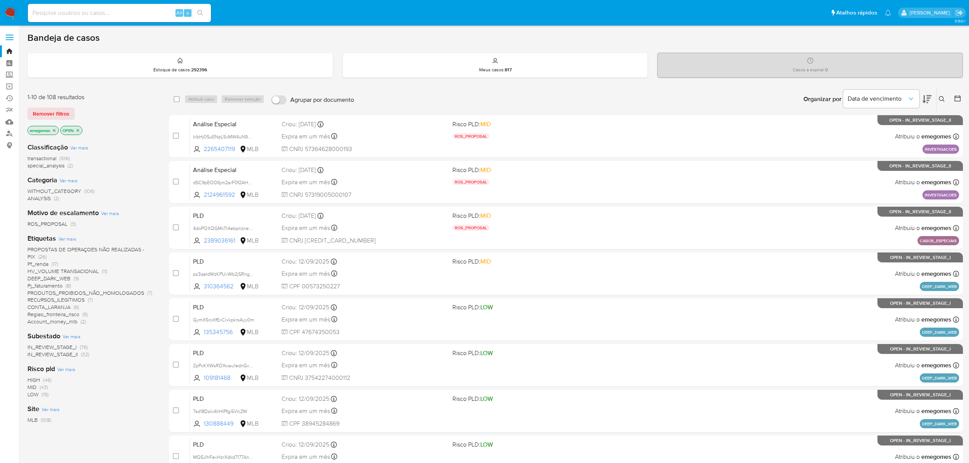
click at [941, 100] on icon at bounding box center [942, 99] width 6 height 6
click at [856, 127] on input at bounding box center [878, 128] width 129 height 10
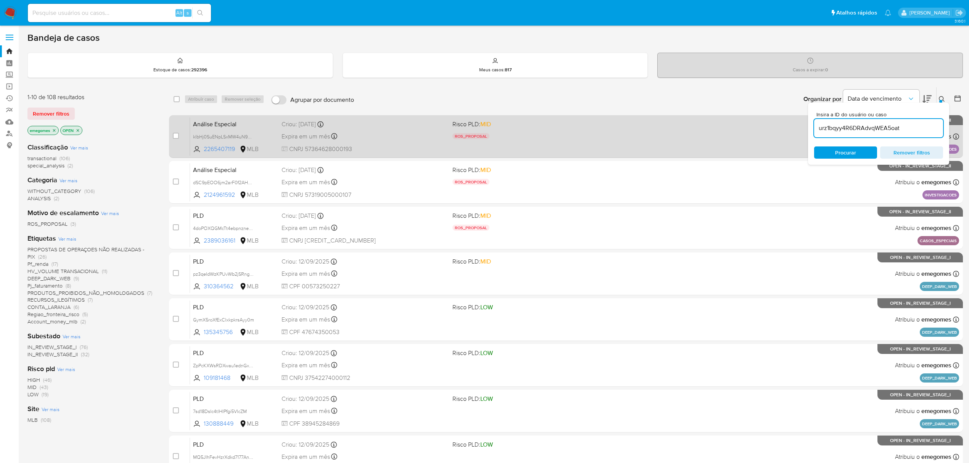
type input "urz1bqyy4R6DRAdvqWEA5oat"
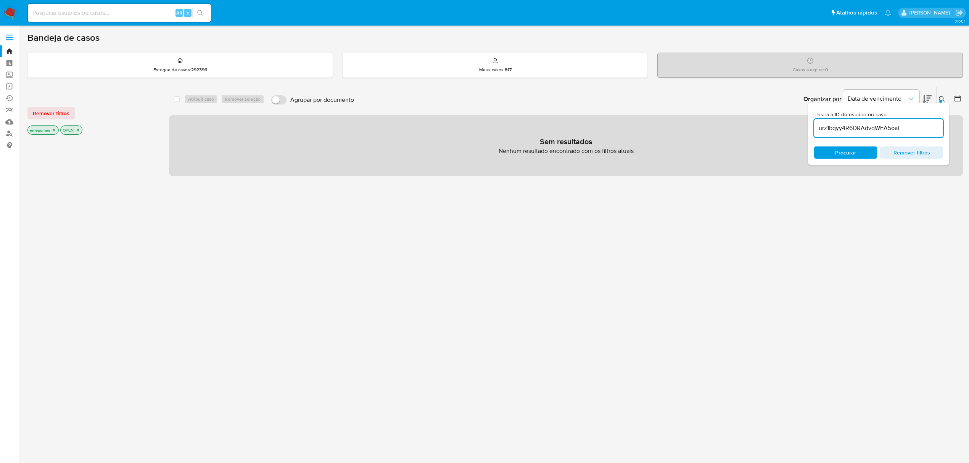
click at [56, 130] on icon "close-filter" at bounding box center [54, 130] width 5 height 5
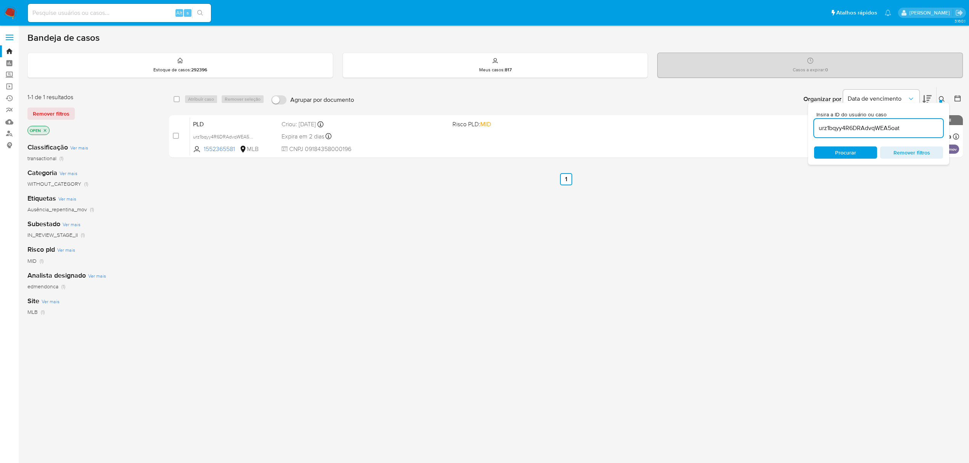
click at [47, 127] on p "OPEN" at bounding box center [38, 130] width 21 height 8
click at [45, 132] on icon "close-filter" at bounding box center [45, 130] width 5 height 5
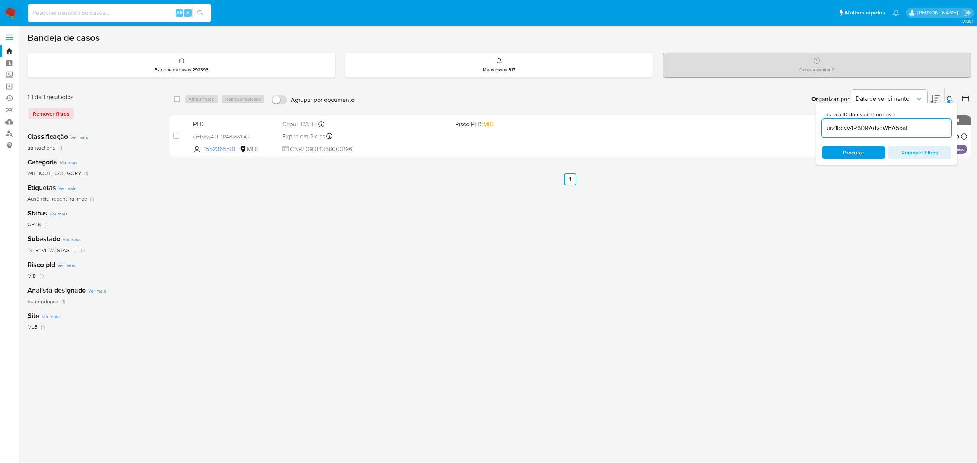
click at [115, 13] on input at bounding box center [119, 13] width 183 height 10
paste input "KQWoENUPSO2fppghITeVsWlD"
type input "KQWoENUPSO2fppghITeVsWlD"
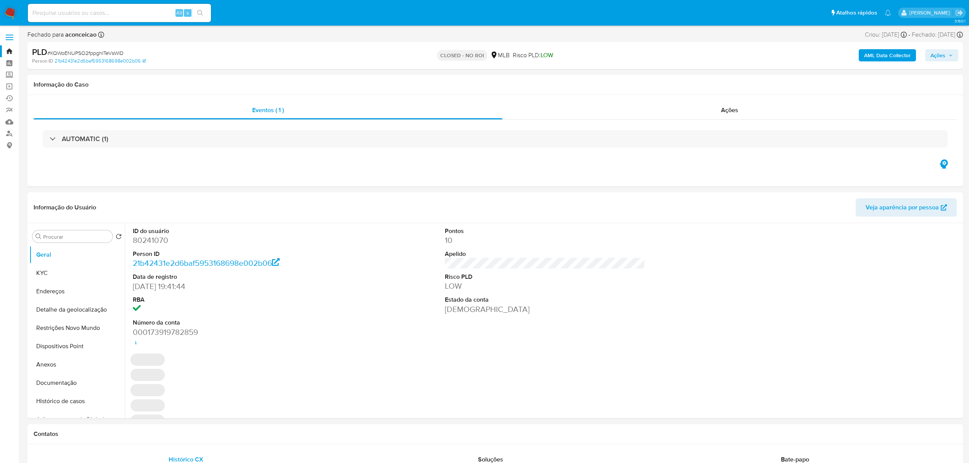
select select "10"
click at [13, 85] on link "Operações em massa" at bounding box center [45, 87] width 91 height 12
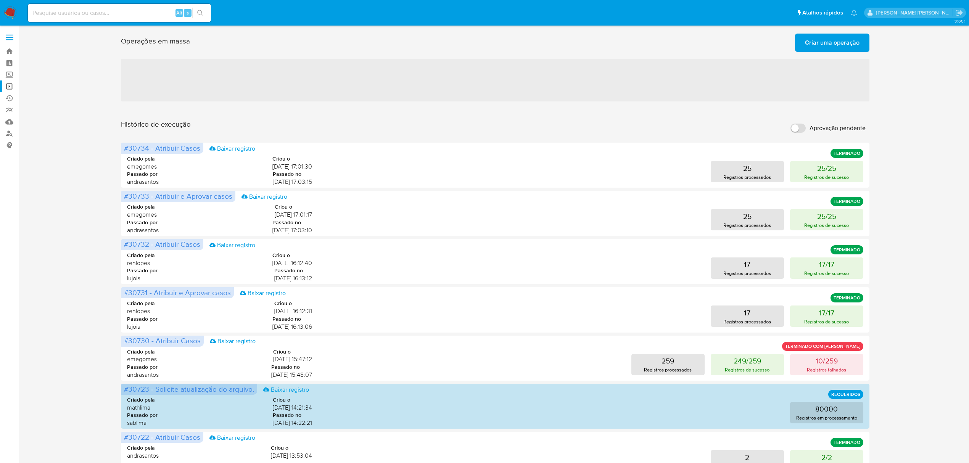
click at [857, 45] on span "Criar uma operação" at bounding box center [832, 42] width 55 height 17
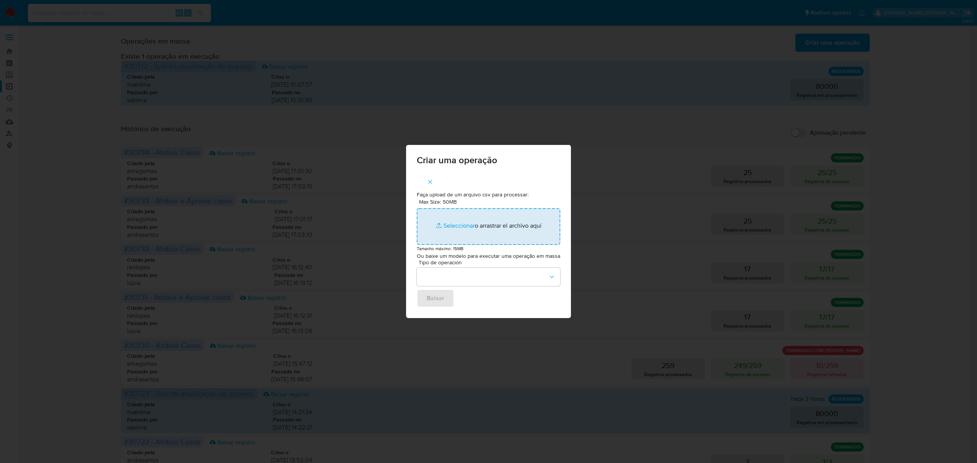
click at [459, 226] on input "Max Size: 50MB Seleccionar archivos" at bounding box center [488, 226] width 143 height 37
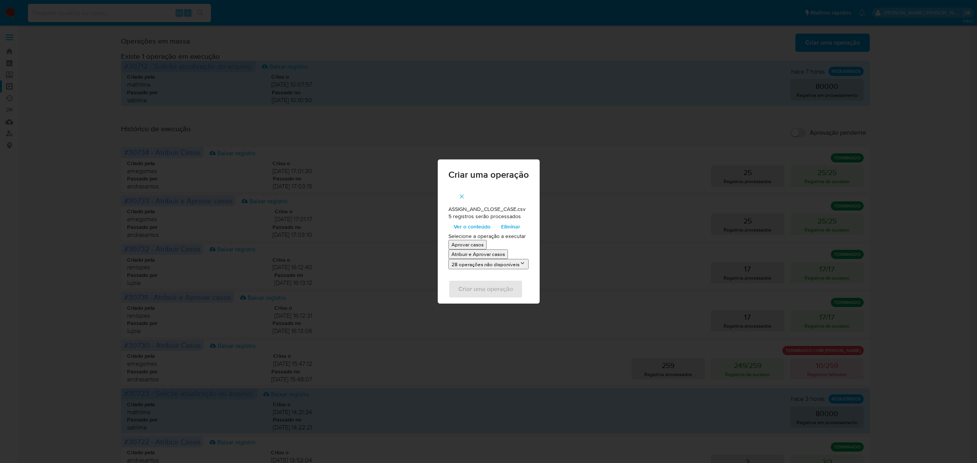
click at [478, 253] on p "Atribuir e Aprovar casos" at bounding box center [477, 254] width 53 height 7
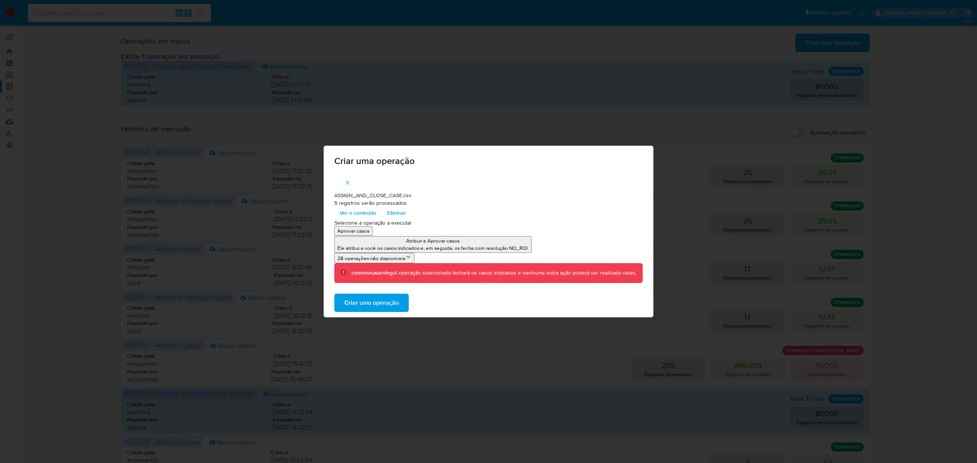
click at [374, 308] on span "Criar uma operação" at bounding box center [371, 303] width 55 height 17
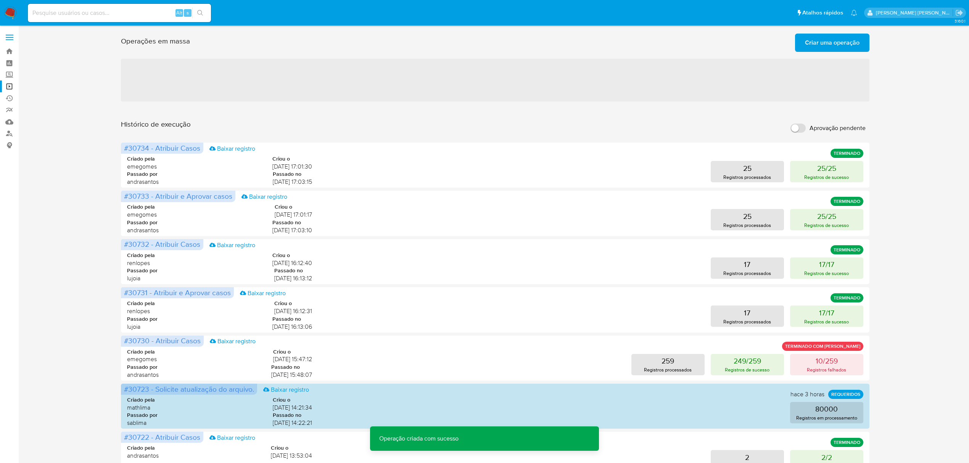
click at [823, 45] on span "Criar uma operação" at bounding box center [832, 42] width 55 height 17
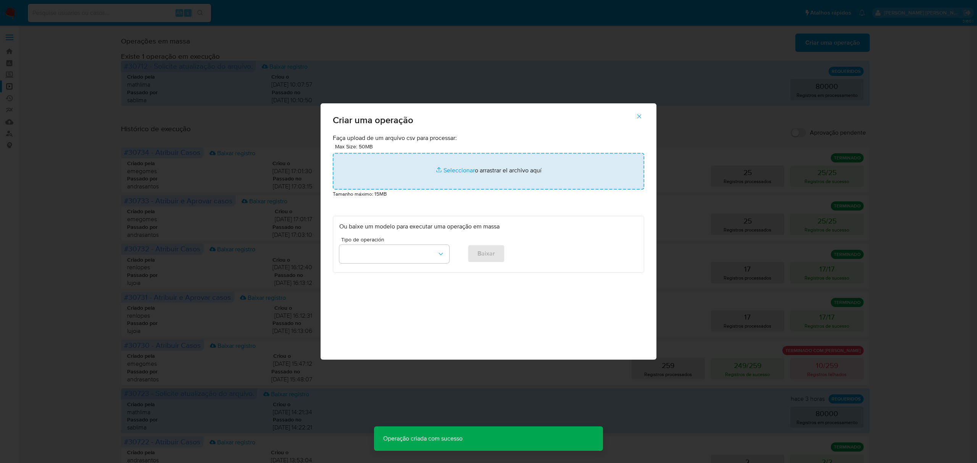
click at [457, 171] on input "file" at bounding box center [488, 171] width 311 height 37
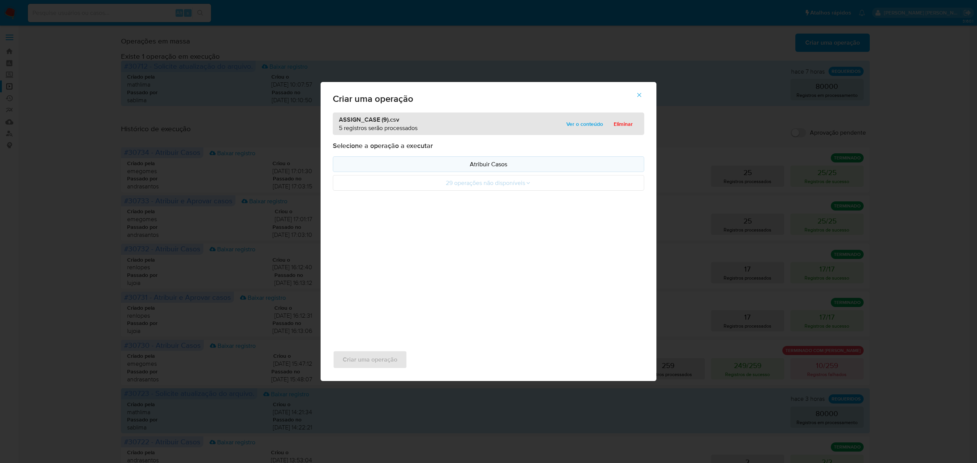
drag, startPoint x: 457, startPoint y: 171, endPoint x: 448, endPoint y: 165, distance: 11.5
click at [448, 165] on p "Atribuir Casos" at bounding box center [488, 164] width 298 height 9
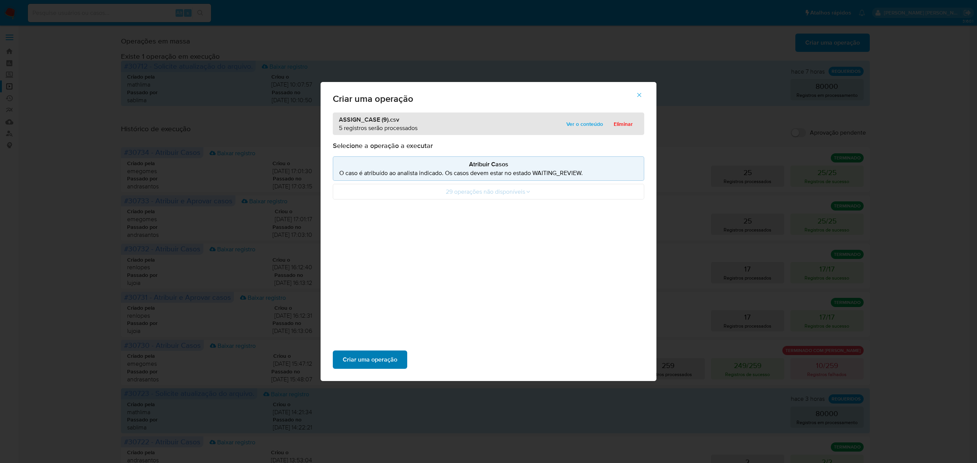
click at [356, 353] on span "Criar uma operação" at bounding box center [370, 359] width 55 height 17
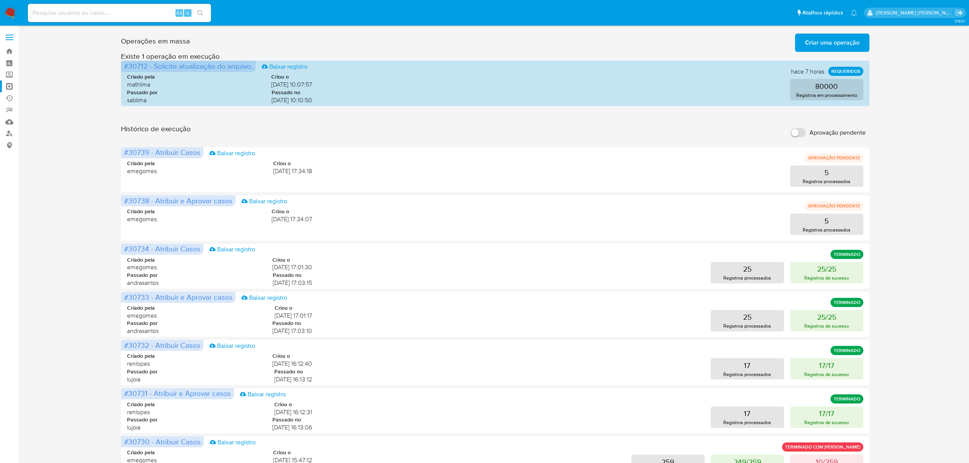
click at [98, 14] on input at bounding box center [119, 13] width 183 height 10
paste input "klbHj0SuENpLSxMW4uN9pm9P"
type input "klbHj0SuENpLSxMW4uN9pm9P"
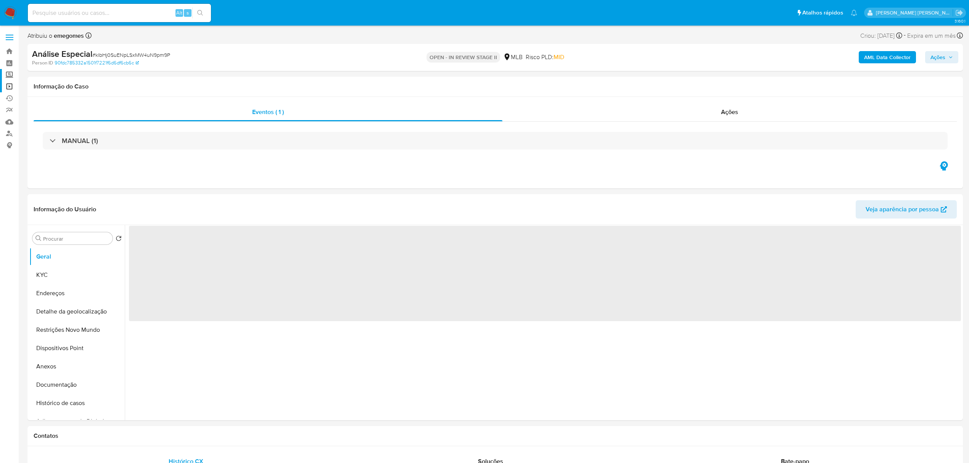
select select "10"
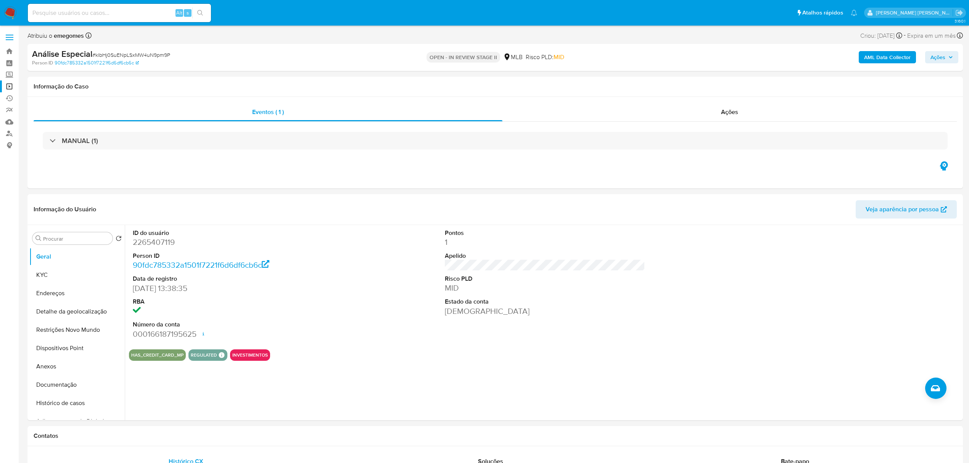
click at [102, 14] on input at bounding box center [119, 13] width 183 height 10
paste input "dSC9pEOO6jm2arF0f2AHMkB9"
type input "dSC9pEOO6jm2arF0f2AHMkB9"
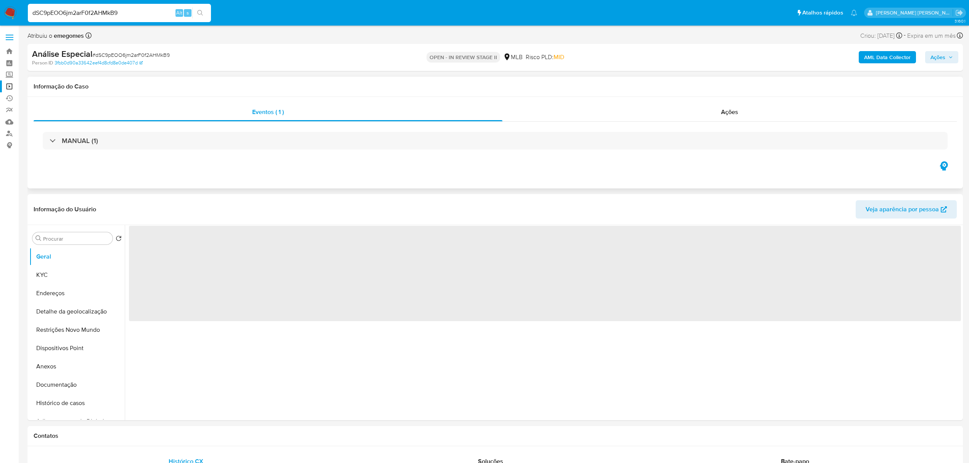
select select "10"
